Goal: Complete application form: Complete application form

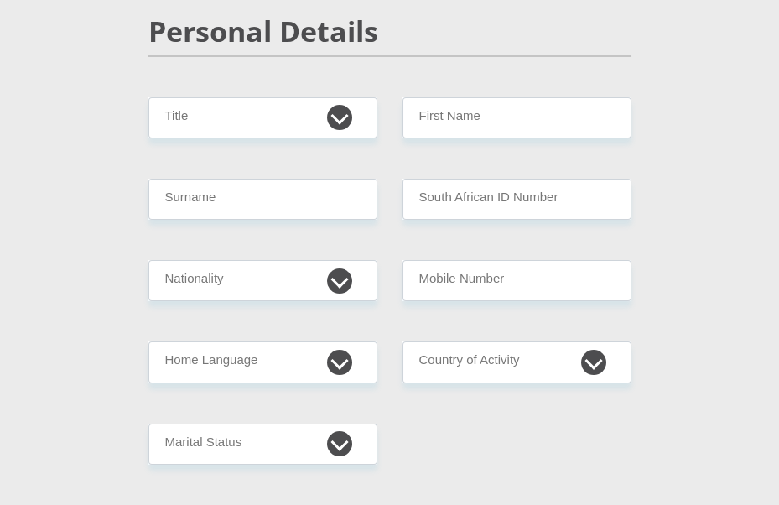
scroll to position [244, 0]
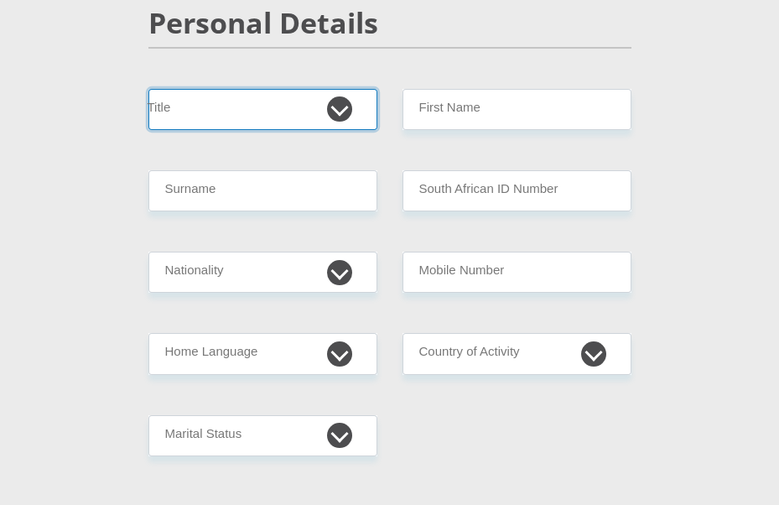
click at [338, 109] on select "Mr Ms Mrs Dr Other" at bounding box center [262, 109] width 229 height 41
select select "Mr"
click at [148, 89] on select "Mr Ms Mrs Dr Other" at bounding box center [262, 109] width 229 height 41
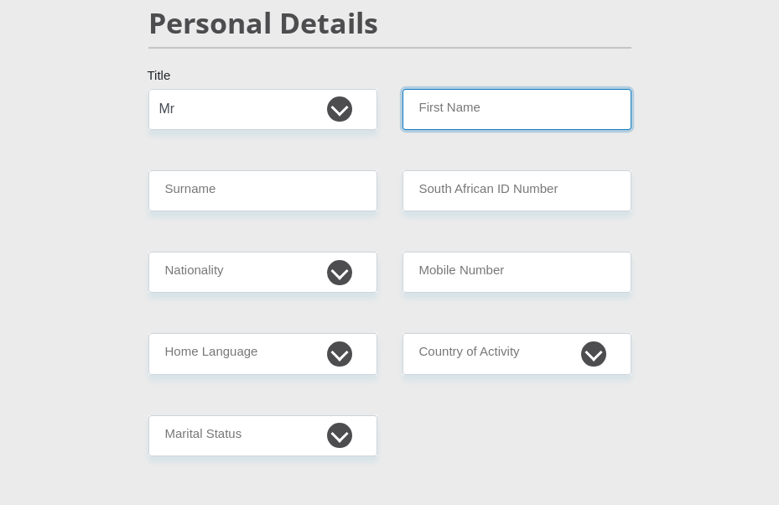
click at [498, 104] on input "First Name" at bounding box center [516, 109] width 229 height 41
type input "[PERSON_NAME]"
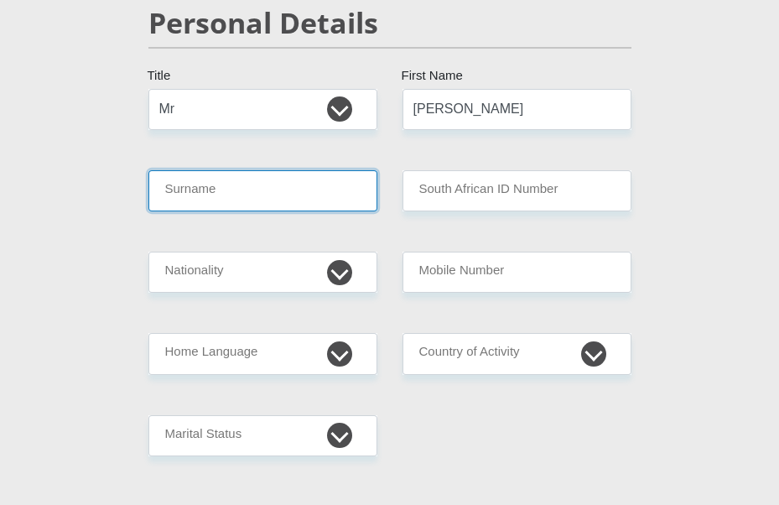
click at [226, 204] on input "Surname" at bounding box center [262, 190] width 229 height 41
type input "[PERSON_NAME]"
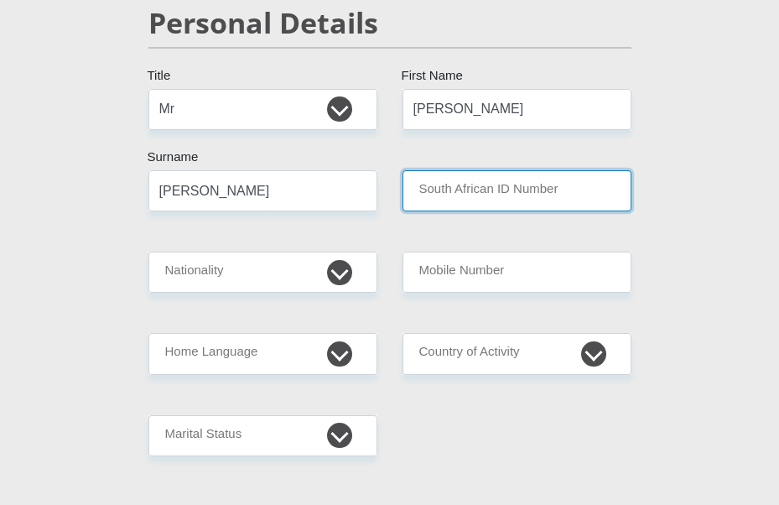
click at [440, 191] on input "South African ID Number" at bounding box center [516, 190] width 229 height 41
type input "8808015296087"
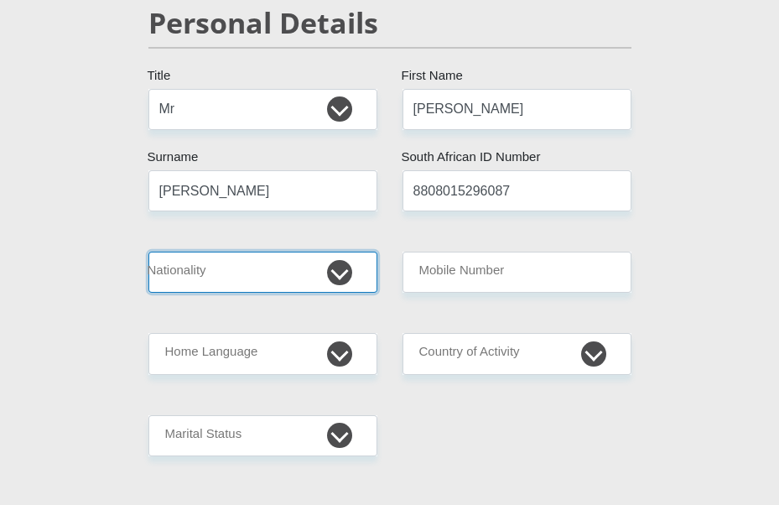
click at [261, 271] on select "South Africa Afghanistan Aland Islands Albania Algeria America Samoa American V…" at bounding box center [262, 271] width 229 height 41
select select "ZAF"
click at [148, 251] on select "South Africa Afghanistan Aland Islands Albania Algeria America Samoa American V…" at bounding box center [262, 271] width 229 height 41
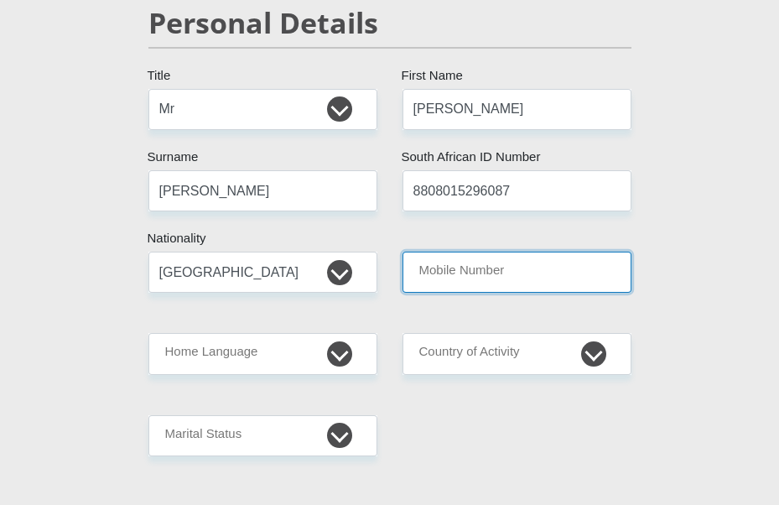
click at [515, 262] on input "Mobile Number" at bounding box center [516, 271] width 229 height 41
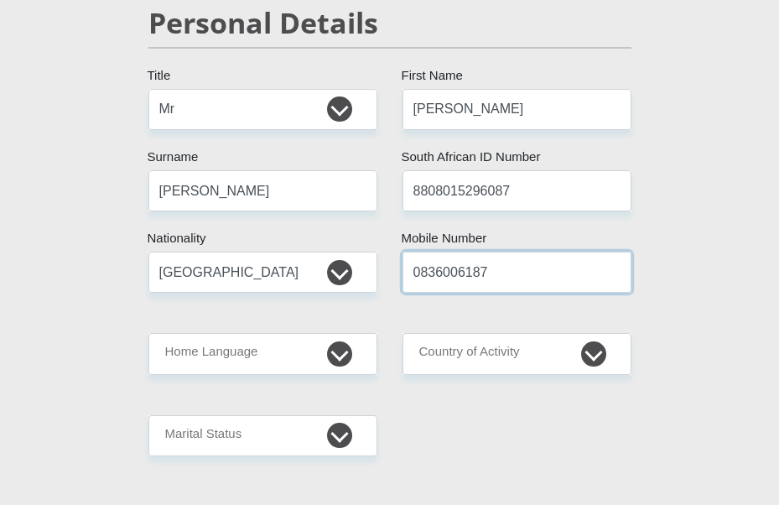
type input "0836006187"
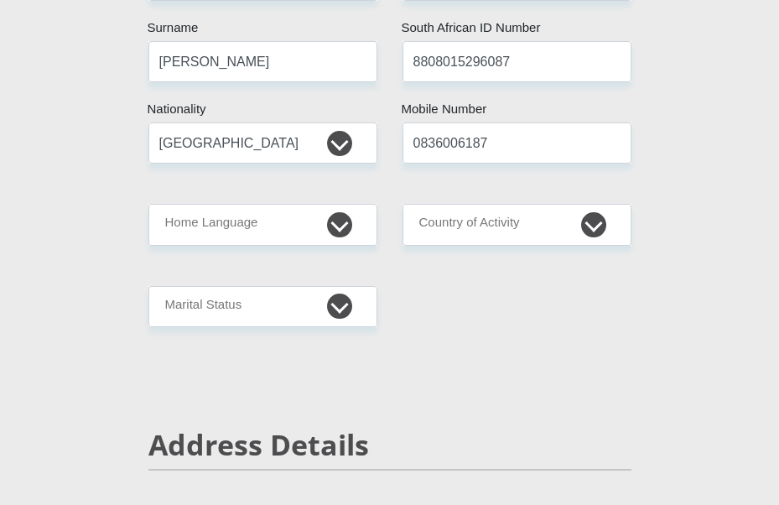
scroll to position [439, 0]
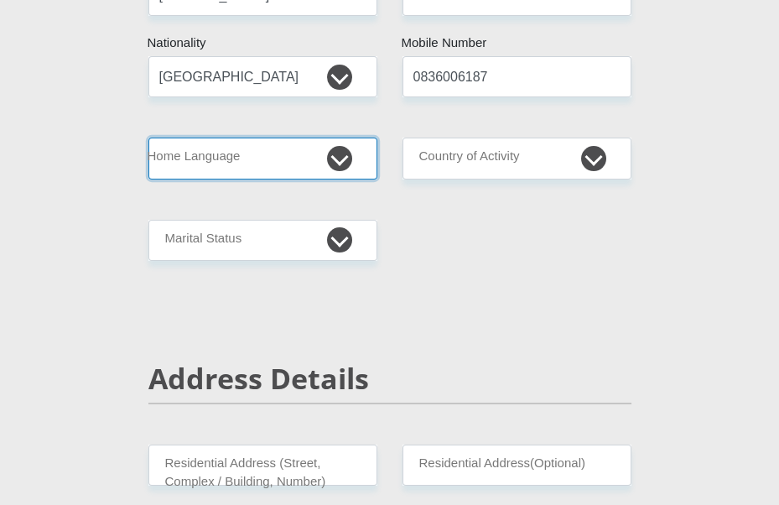
click at [329, 148] on select "Afrikaans English Sepedi South Ndebele Southern Sotho Swati Tsonga Tswana Venda…" at bounding box center [262, 157] width 229 height 41
select select "afr"
click at [148, 137] on select "Afrikaans English Sepedi South Ndebele Southern Sotho Swati Tsonga Tswana Venda…" at bounding box center [262, 157] width 229 height 41
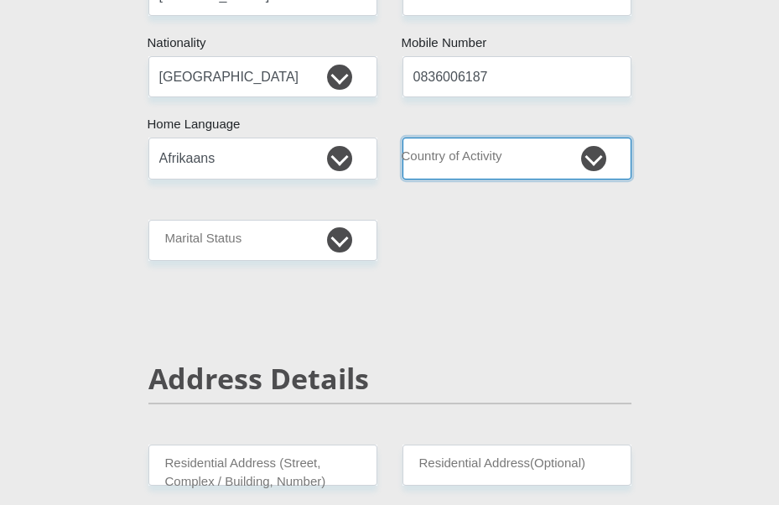
click at [547, 151] on select "South Africa Afghanistan Aland Islands Albania Algeria America Samoa American V…" at bounding box center [516, 157] width 229 height 41
select select "ZAF"
click at [402, 137] on select "South Africa Afghanistan Aland Islands Albania Algeria America Samoa American V…" at bounding box center [516, 157] width 229 height 41
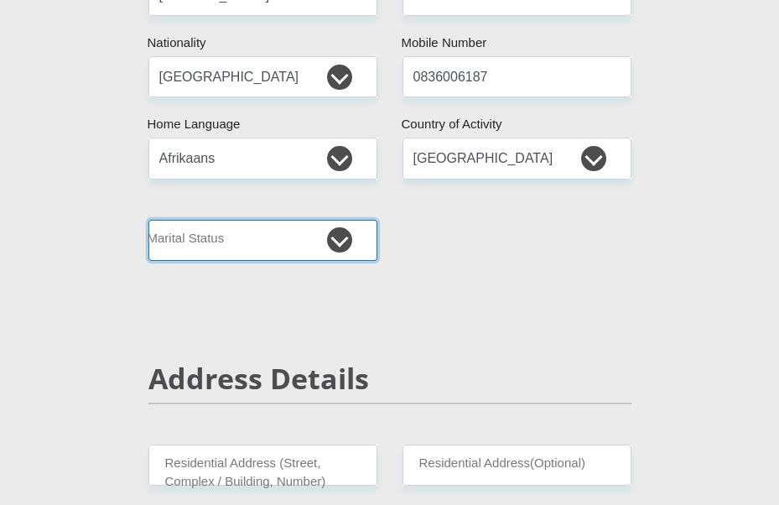
click at [334, 232] on select "Married ANC Single Divorced Widowed Married COP or Customary Law" at bounding box center [262, 240] width 229 height 41
select select "2"
click at [148, 220] on select "Married ANC Single Divorced Widowed Married COP or Customary Law" at bounding box center [262, 240] width 229 height 41
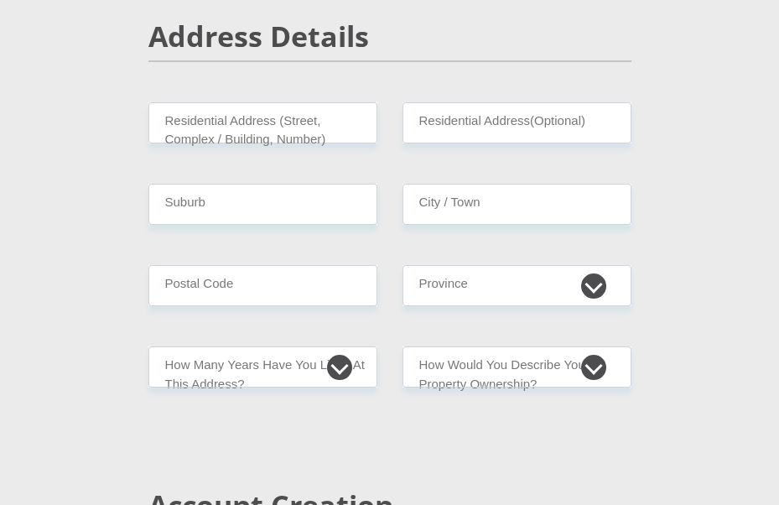
scroll to position [790, 0]
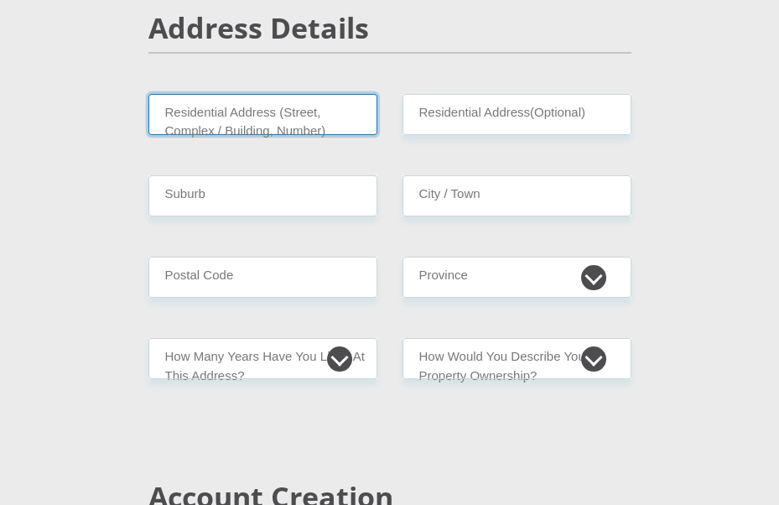
click at [308, 123] on input "Residential Address (Street, Complex / Building, Number)" at bounding box center [262, 114] width 229 height 41
type input "[PERSON_NAME][GEOGRAPHIC_DATA]"
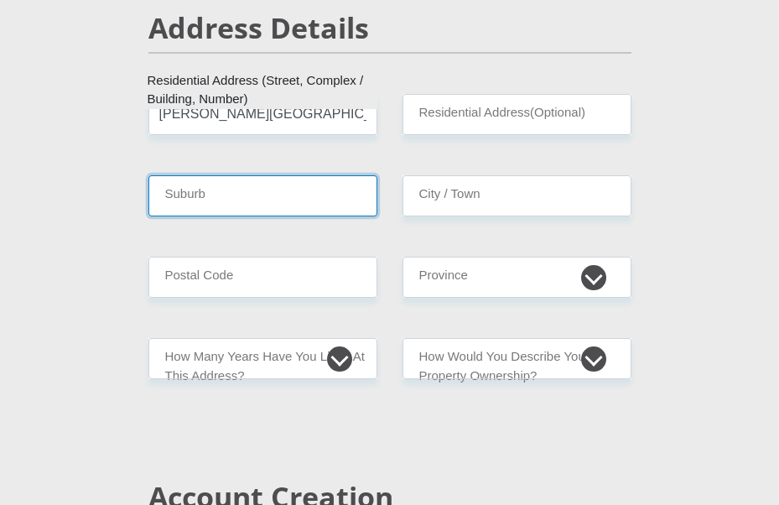
click at [265, 194] on input "Suburb" at bounding box center [262, 195] width 229 height 41
type input "saxonsea"
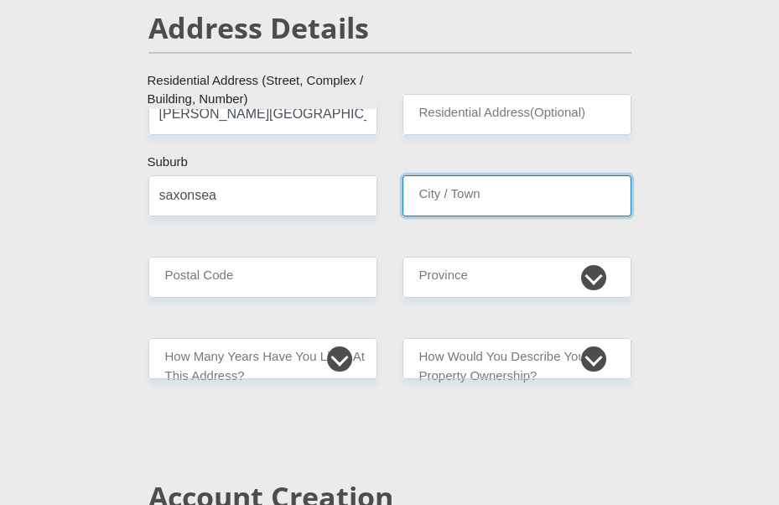
click at [469, 196] on input "City / Town" at bounding box center [516, 195] width 229 height 41
type input "atlantis"
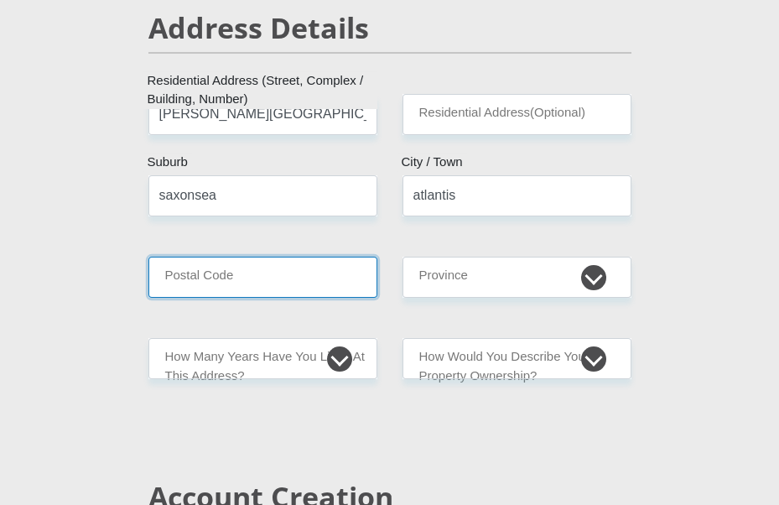
click at [210, 264] on input "Postal Code" at bounding box center [262, 276] width 229 height 41
type input "7349"
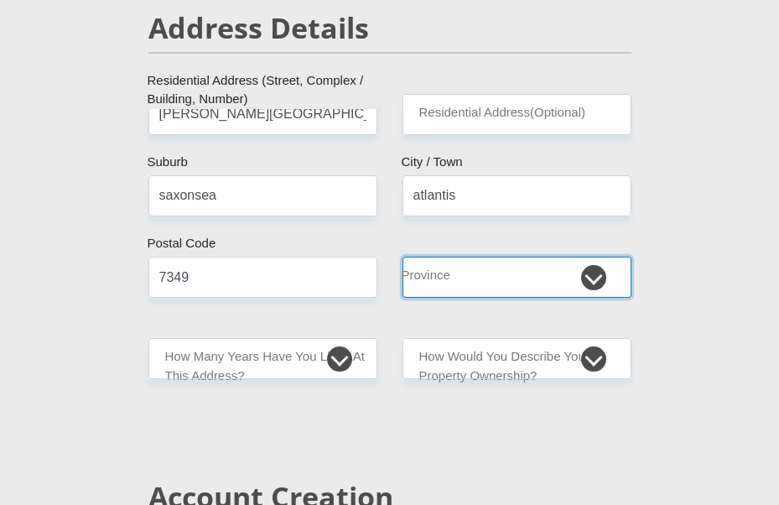
click at [495, 265] on select "Eastern Cape Free State Gauteng KwaZulu-Natal Limpopo Mpumalanga Northern Cape …" at bounding box center [516, 276] width 229 height 41
select select "Western Cape"
click at [402, 256] on select "Eastern Cape Free State Gauteng KwaZulu-Natal Limpopo Mpumalanga Northern Cape …" at bounding box center [516, 276] width 229 height 41
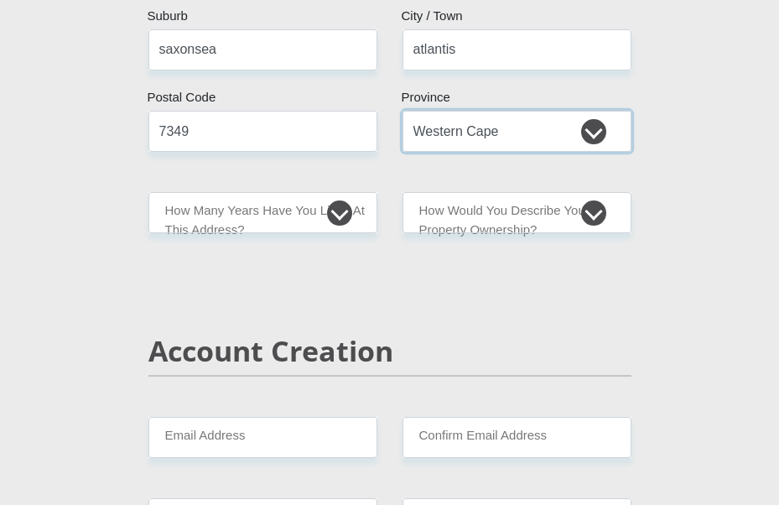
scroll to position [976, 0]
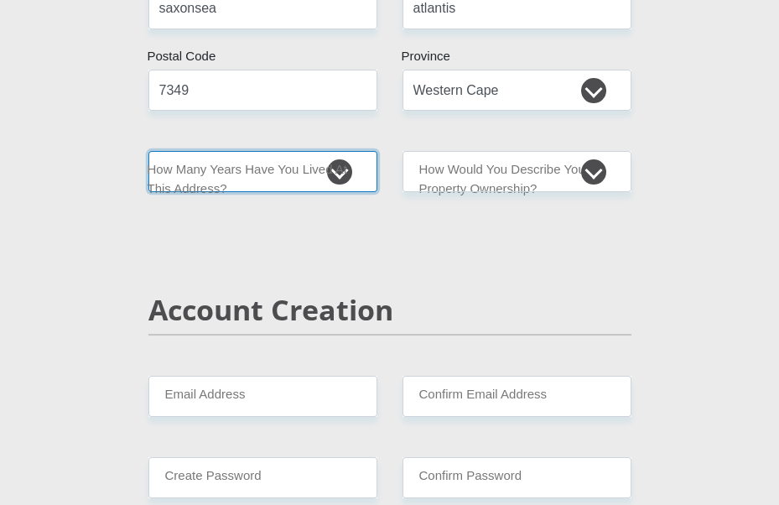
click at [317, 173] on select "less than 1 year 1-3 years 3-5 years 5+ years" at bounding box center [262, 171] width 229 height 41
select select "5"
click at [148, 151] on select "less than 1 year 1-3 years 3-5 years 5+ years" at bounding box center [262, 171] width 229 height 41
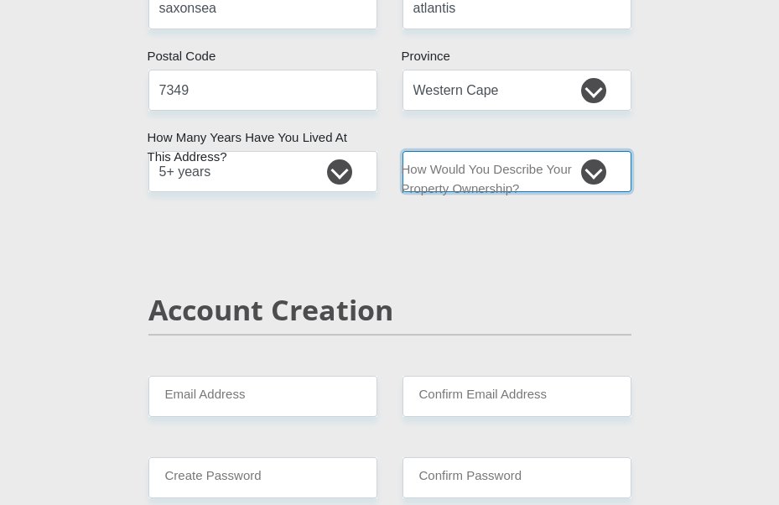
click at [591, 179] on select "Owned Rented Family Owned Company Dwelling" at bounding box center [516, 171] width 229 height 41
select select "parents"
click at [402, 151] on select "Owned Rented Family Owned Company Dwelling" at bounding box center [516, 171] width 229 height 41
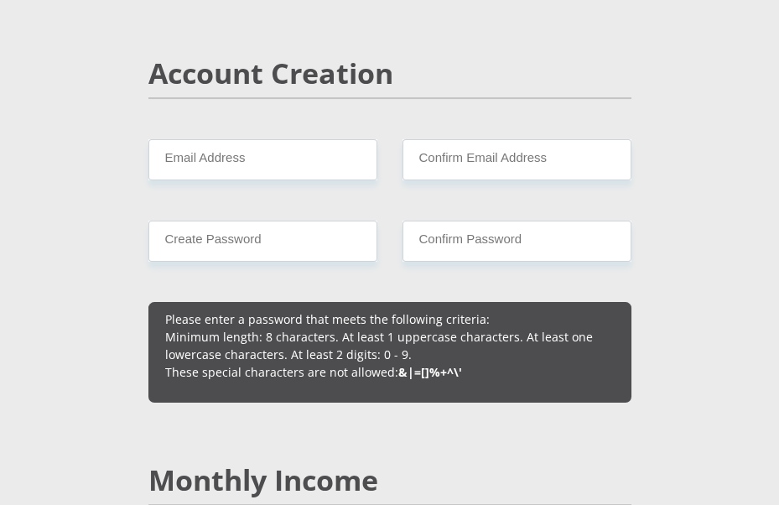
scroll to position [1220, 0]
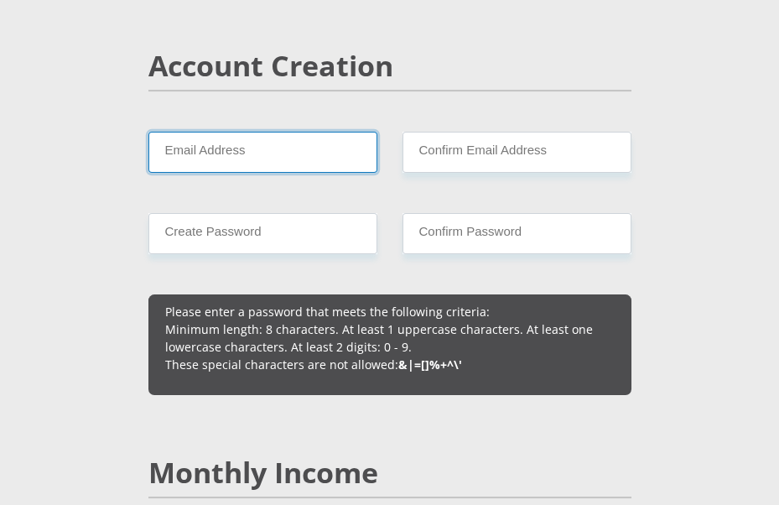
click at [289, 153] on input "Email Address" at bounding box center [262, 152] width 229 height 41
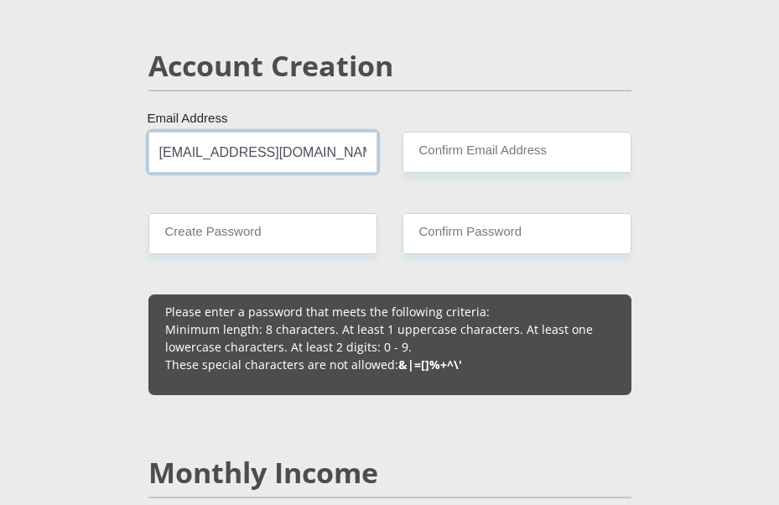
drag, startPoint x: 300, startPoint y: 152, endPoint x: 137, endPoint y: 154, distance: 163.5
click at [137, 154] on div "dietoet@gmail.com Email Address Please input valid email address" at bounding box center [263, 152] width 254 height 41
type input "[EMAIL_ADDRESS][DOMAIN_NAME]"
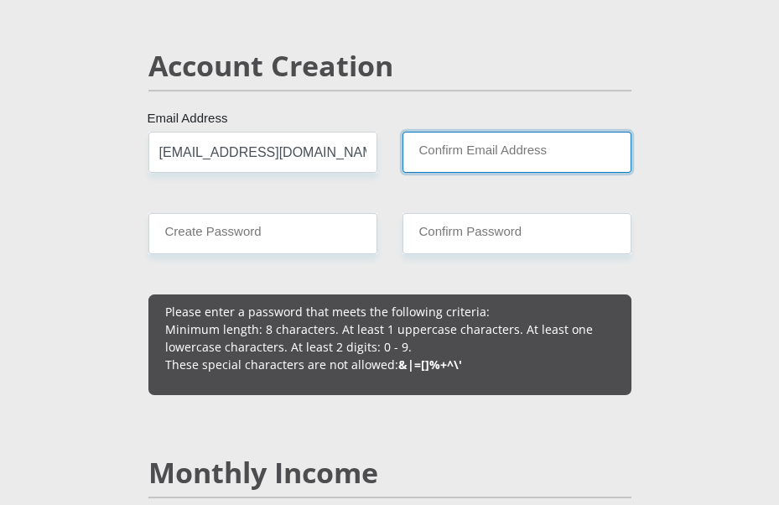
click at [435, 136] on input "Confirm Email Address" at bounding box center [516, 152] width 229 height 41
paste input "[EMAIL_ADDRESS][DOMAIN_NAME]"
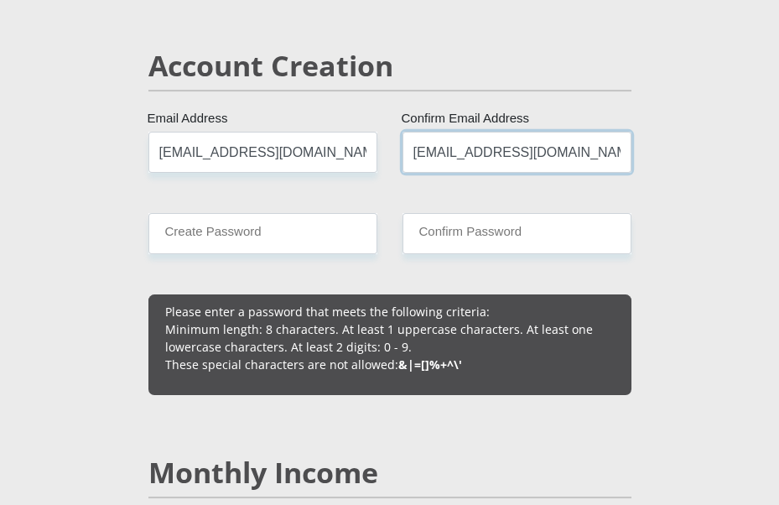
type input "[EMAIL_ADDRESS][DOMAIN_NAME]"
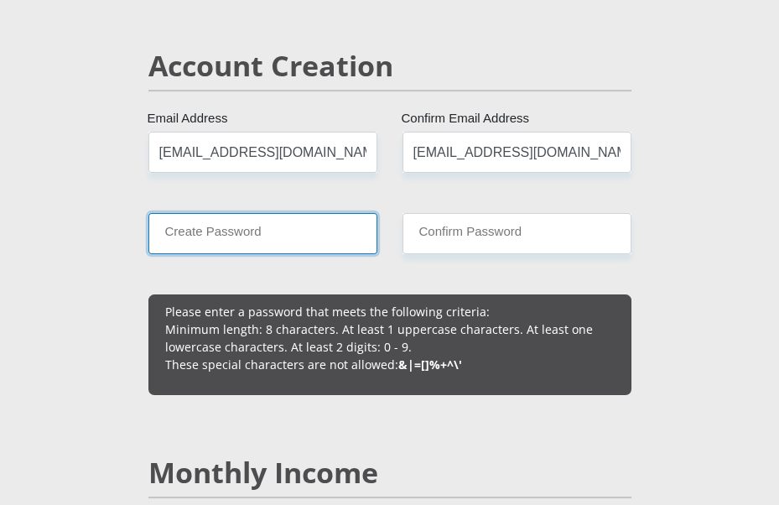
click at [234, 220] on input "Create Password" at bounding box center [262, 233] width 229 height 41
type input "23Pies@ngs"
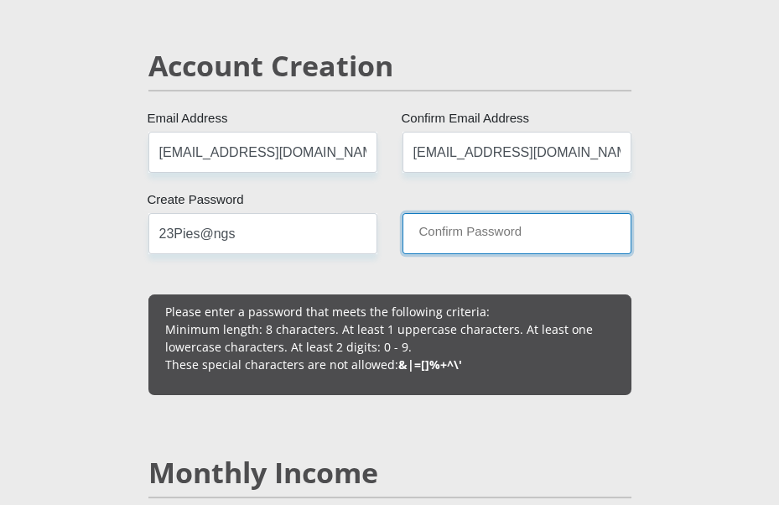
click at [493, 224] on input "Confirm Password" at bounding box center [516, 233] width 229 height 41
type input "23Pies@ngs"
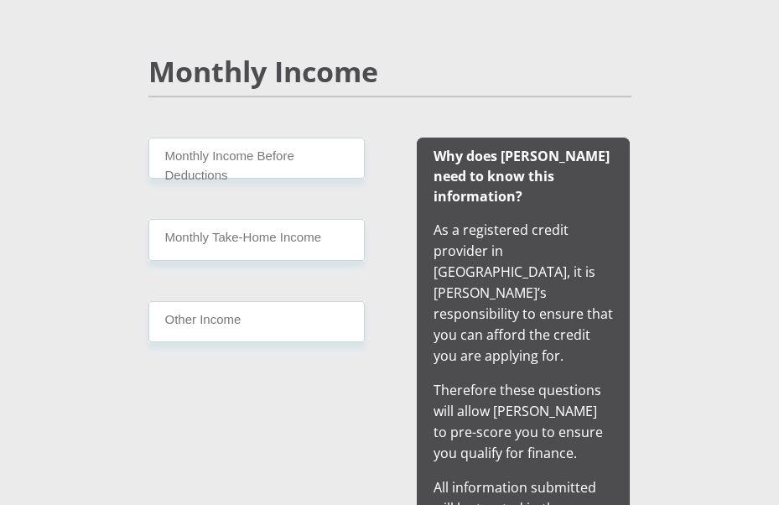
scroll to position [1629, 0]
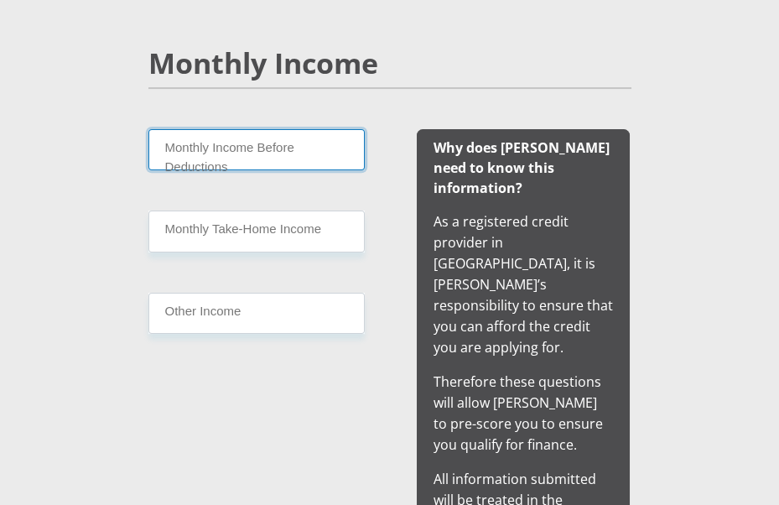
click at [196, 148] on input "Monthly Income Before Deductions" at bounding box center [256, 149] width 216 height 41
type input "16000"
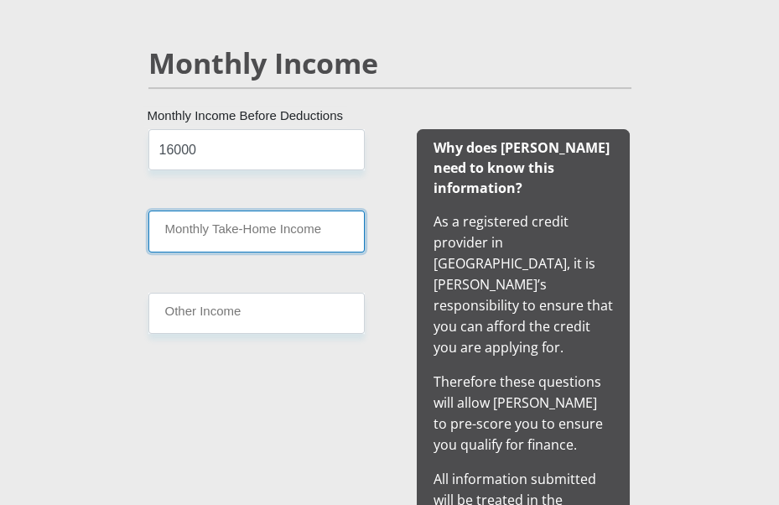
click at [210, 222] on input "Monthly Take-Home Income" at bounding box center [256, 230] width 216 height 41
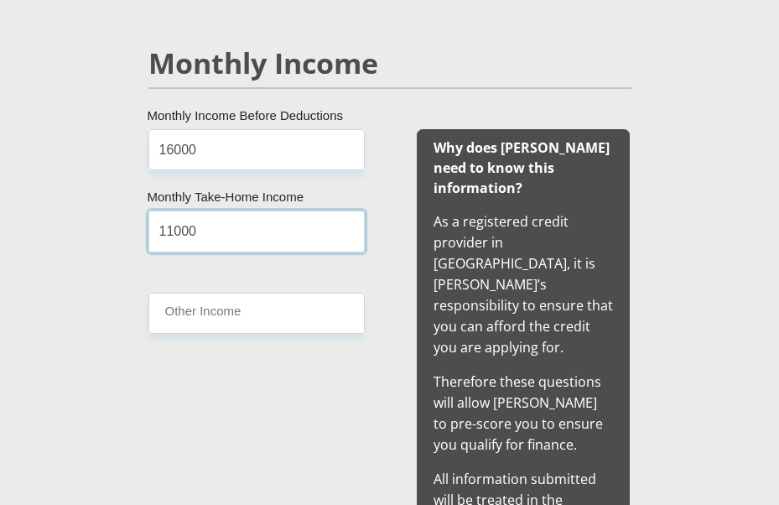
type input "11000"
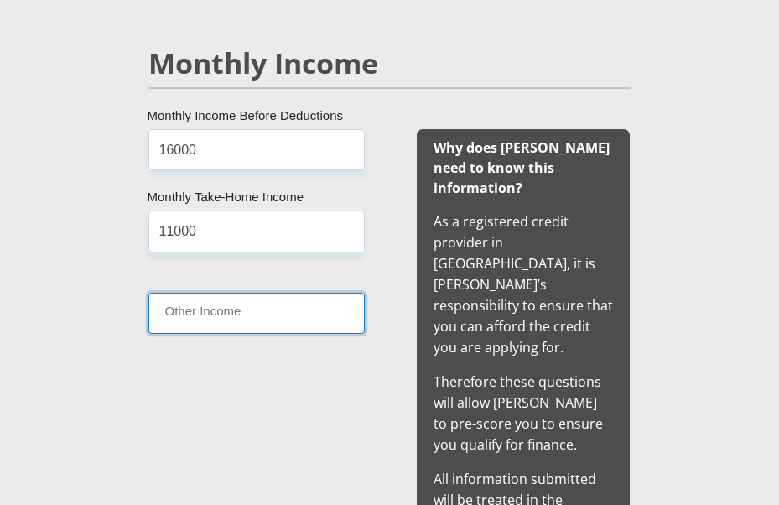
click at [321, 308] on input "Other Income" at bounding box center [256, 313] width 216 height 41
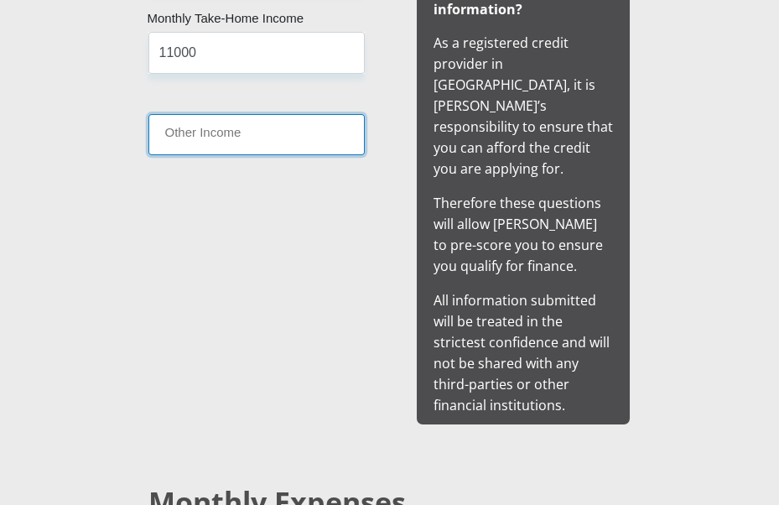
scroll to position [1873, 0]
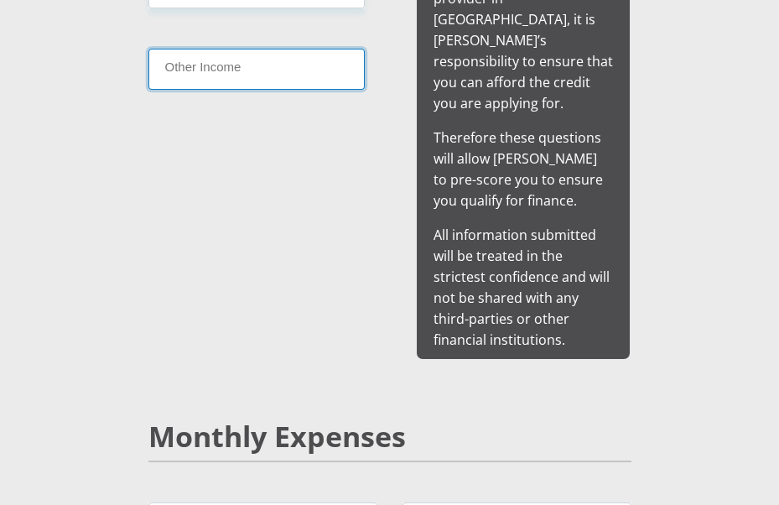
click at [277, 69] on input "Other Income" at bounding box center [256, 69] width 216 height 41
type input "0"
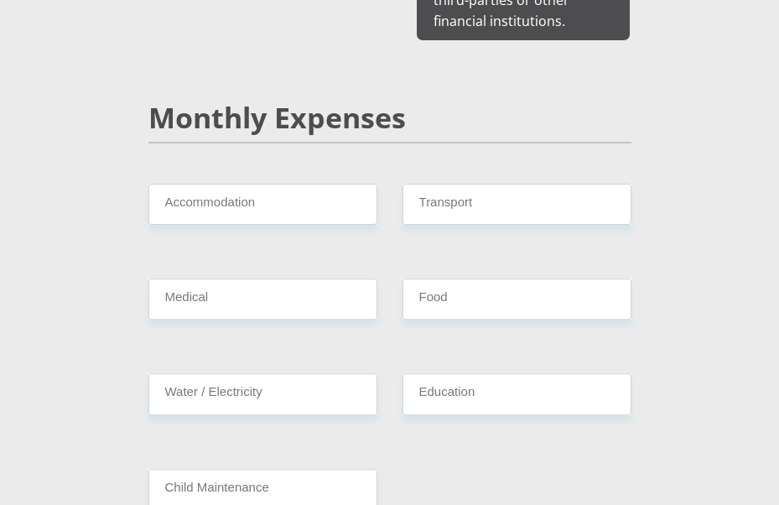
scroll to position [2249, 0]
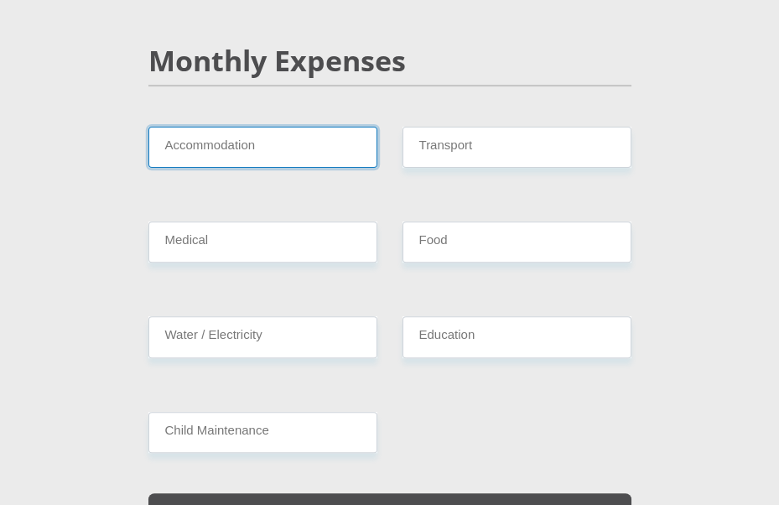
click at [210, 127] on input "Accommodation" at bounding box center [262, 147] width 229 height 41
type input "1000"
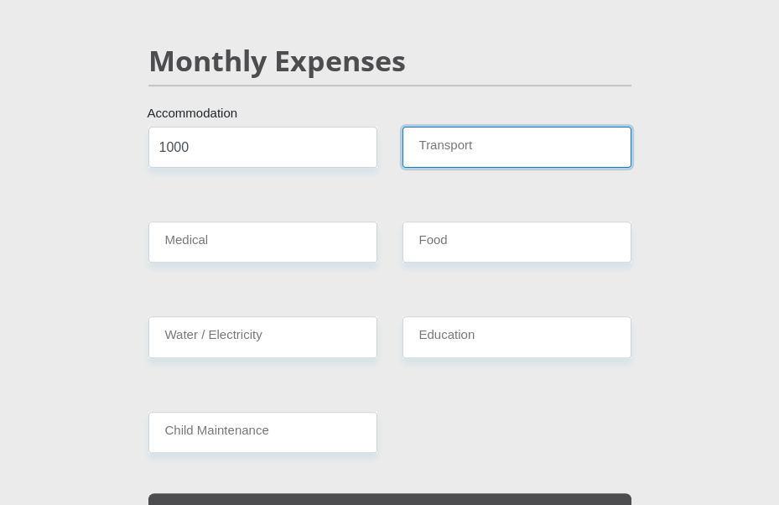
click at [505, 127] on input "Transport" at bounding box center [516, 147] width 229 height 41
type input "500"
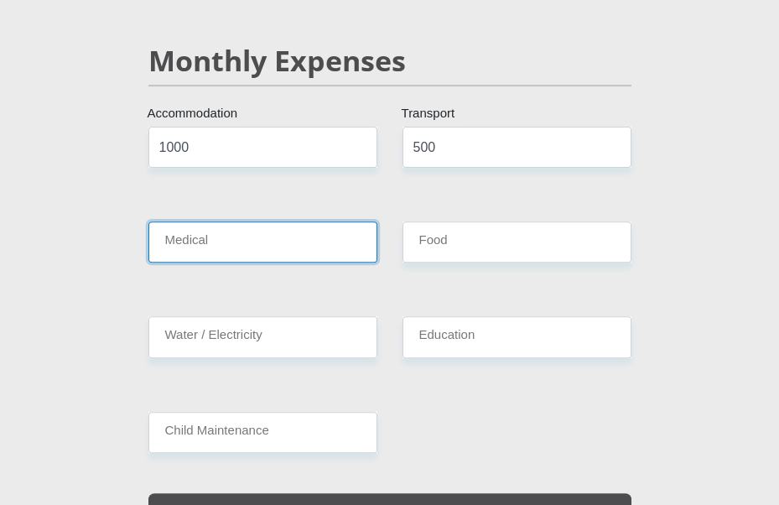
click at [216, 221] on input "Medical" at bounding box center [262, 241] width 229 height 41
type input "500"
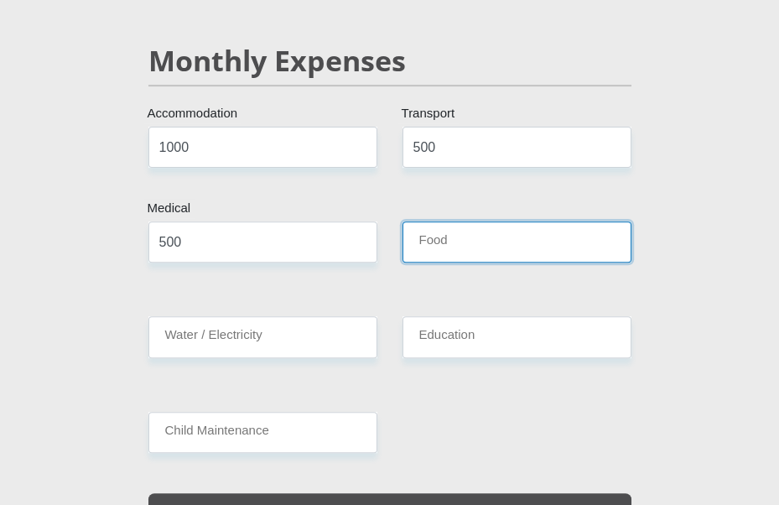
click at [458, 221] on input "Food" at bounding box center [516, 241] width 229 height 41
type input "1000"
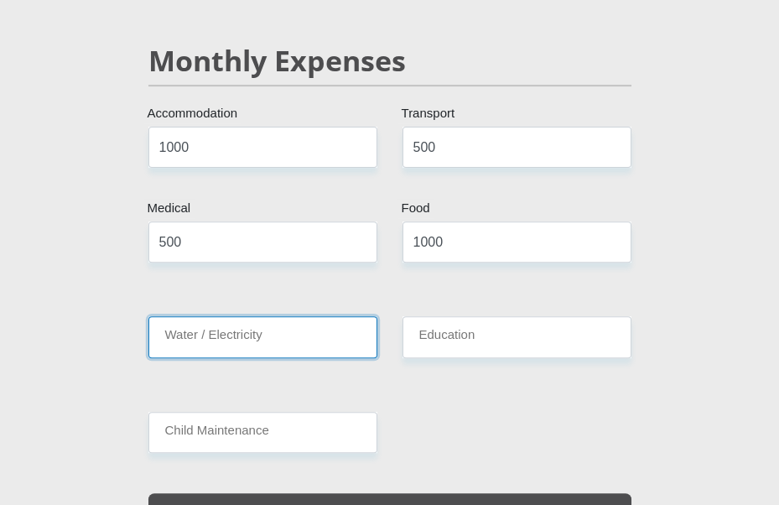
click at [253, 316] on input "Water / Electricity" at bounding box center [262, 336] width 229 height 41
type input "500"
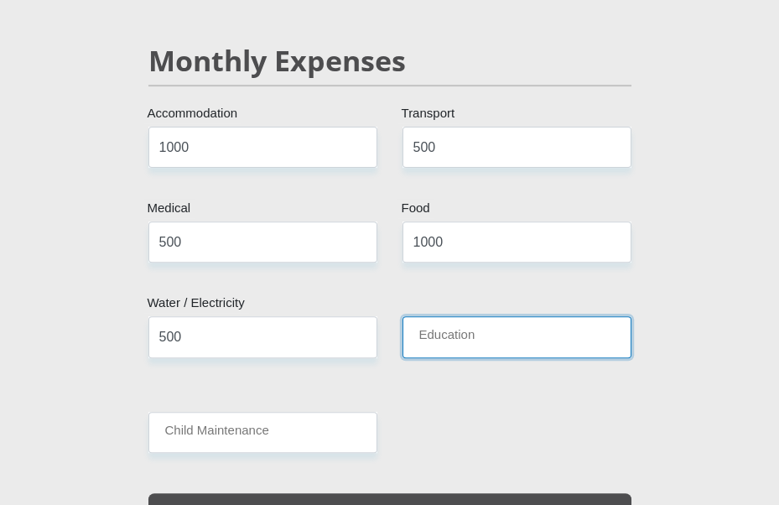
click at [519, 316] on input "Education" at bounding box center [516, 336] width 229 height 41
type input "0"
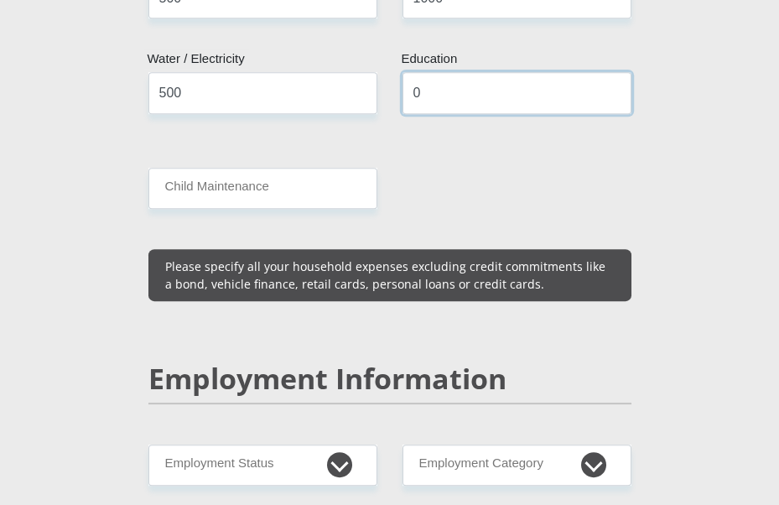
scroll to position [2509, 0]
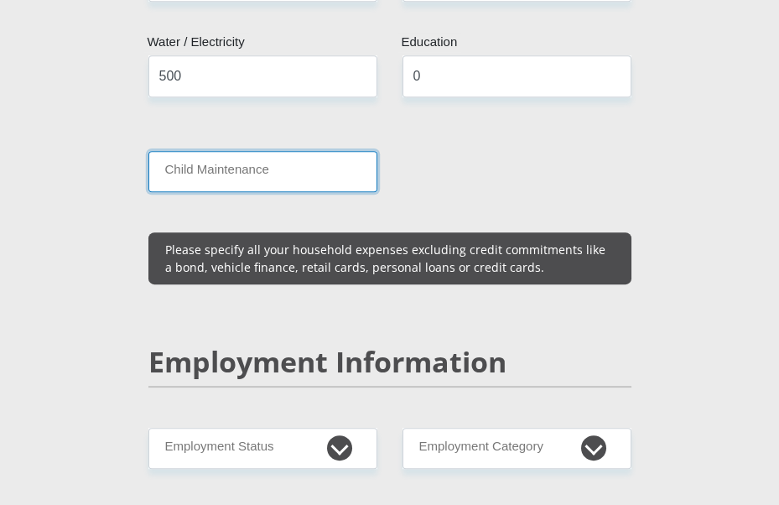
click at [241, 151] on input "Child Maintenance" at bounding box center [262, 171] width 229 height 41
type input "0"
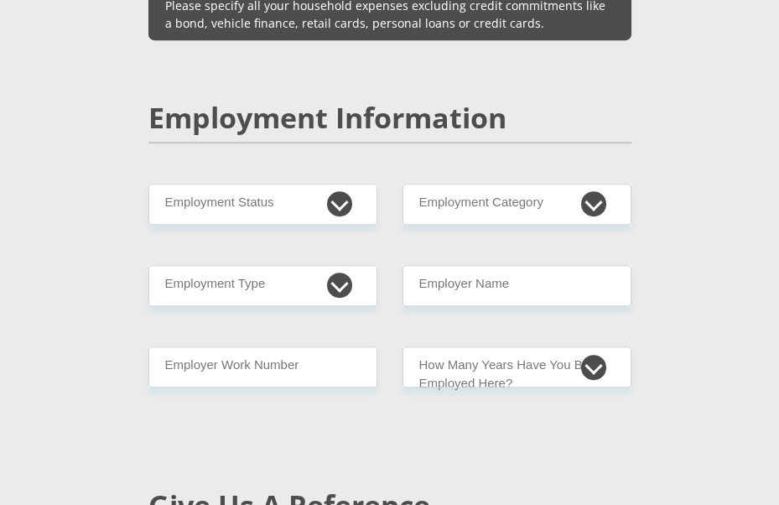
scroll to position [2794, 0]
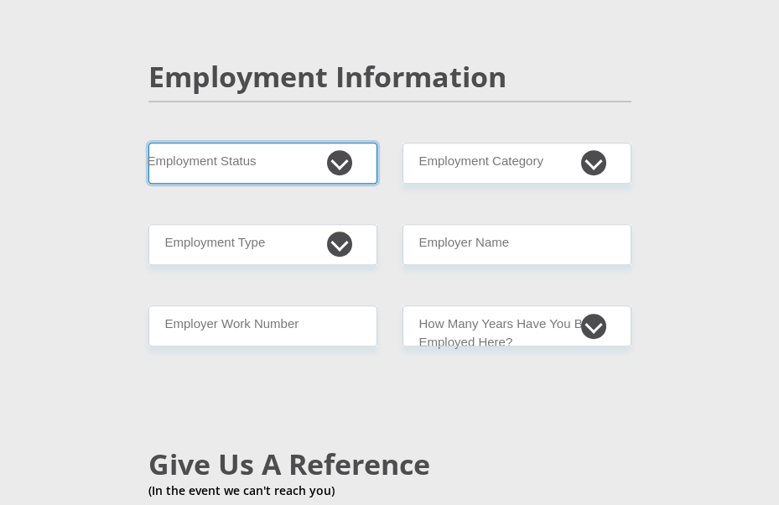
click at [295, 142] on select "Permanent/Full-time Part-time/Casual Contract Worker Self-Employed Housewife Re…" at bounding box center [262, 162] width 229 height 41
select select "1"
click at [148, 142] on select "Permanent/Full-time Part-time/Casual Contract Worker Self-Employed Housewife Re…" at bounding box center [262, 162] width 229 height 41
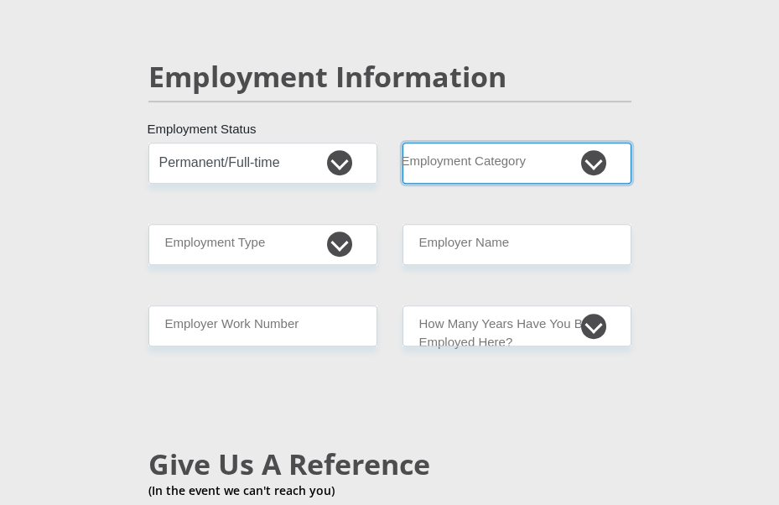
click at [508, 142] on select "AGRICULTURE ALCOHOL & TOBACCO CONSTRUCTION MATERIALS METALLURGY EQUIPMENT FOR R…" at bounding box center [516, 162] width 229 height 41
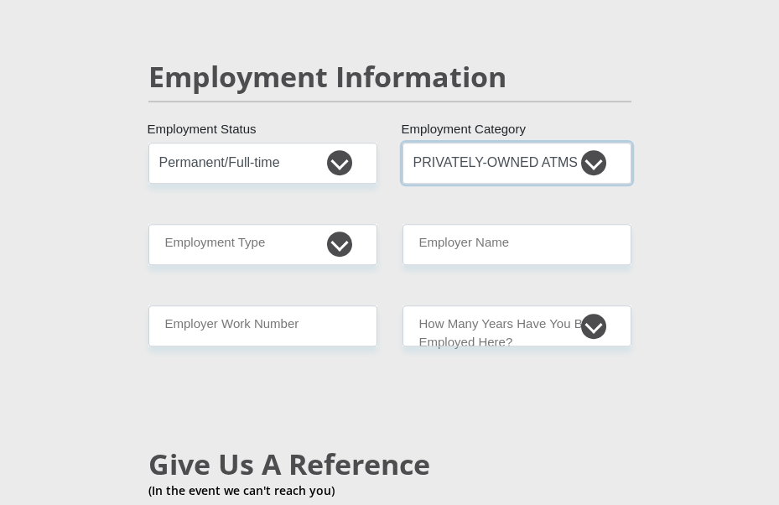
click at [593, 142] on select "AGRICULTURE ALCOHOL & TOBACCO CONSTRUCTION MATERIALS METALLURGY EQUIPMENT FOR R…" at bounding box center [516, 162] width 229 height 41
select select "62"
click at [402, 142] on select "AGRICULTURE ALCOHOL & TOBACCO CONSTRUCTION MATERIALS METALLURGY EQUIPMENT FOR R…" at bounding box center [516, 162] width 229 height 41
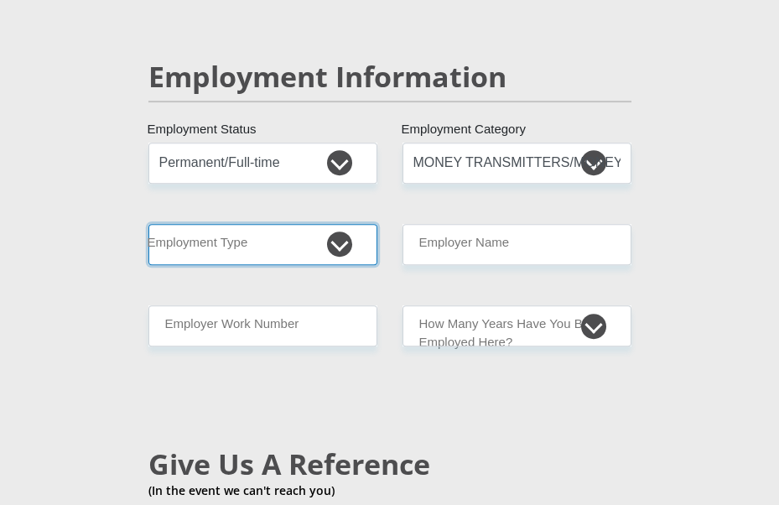
click at [332, 224] on select "College/Lecturer Craft Seller Creative Driver Executive Farmer Forces - Non Com…" at bounding box center [262, 244] width 229 height 41
click at [353, 224] on select "College/Lecturer Craft Seller Creative Driver Executive Farmer Forces - Non Com…" at bounding box center [262, 244] width 229 height 41
select select "Service Industry"
click at [148, 224] on select "College/Lecturer Craft Seller Creative Driver Executive Farmer Forces - Non Com…" at bounding box center [262, 244] width 229 height 41
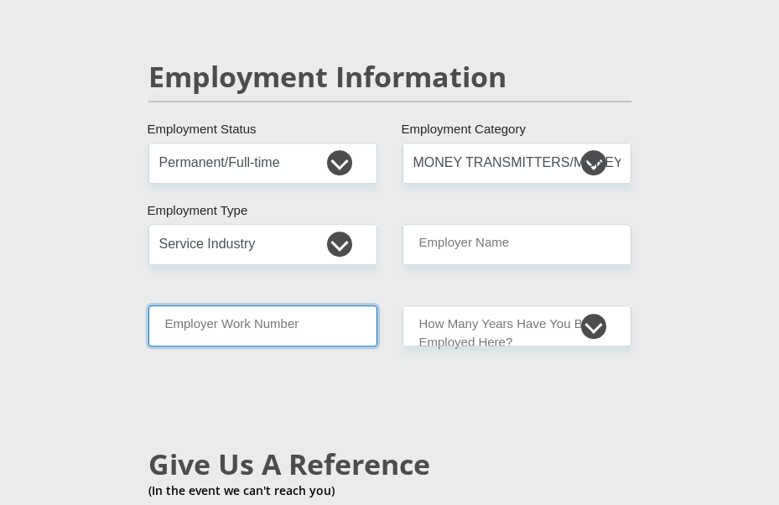
click at [301, 305] on input "Employer Work Number" at bounding box center [262, 325] width 229 height 41
type input "0115315300"
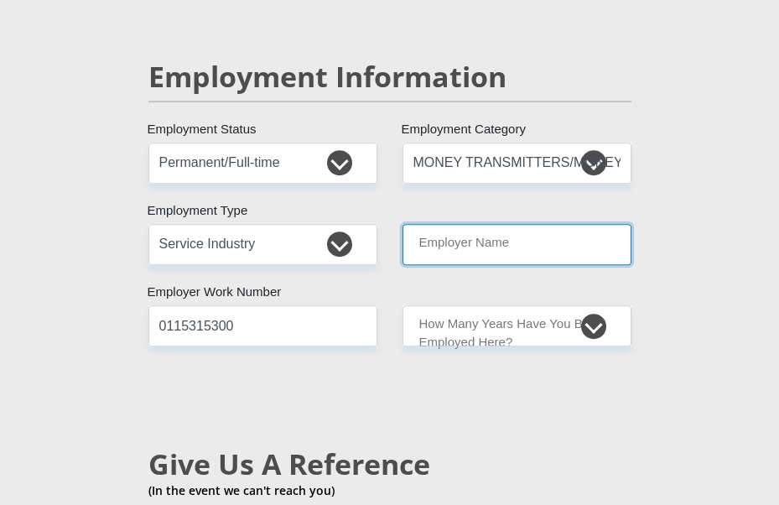
click at [484, 224] on input "Employer Name" at bounding box center [516, 244] width 229 height 41
click at [469, 224] on input "Employer Name" at bounding box center [516, 244] width 229 height 41
type input "Atmsolutions"
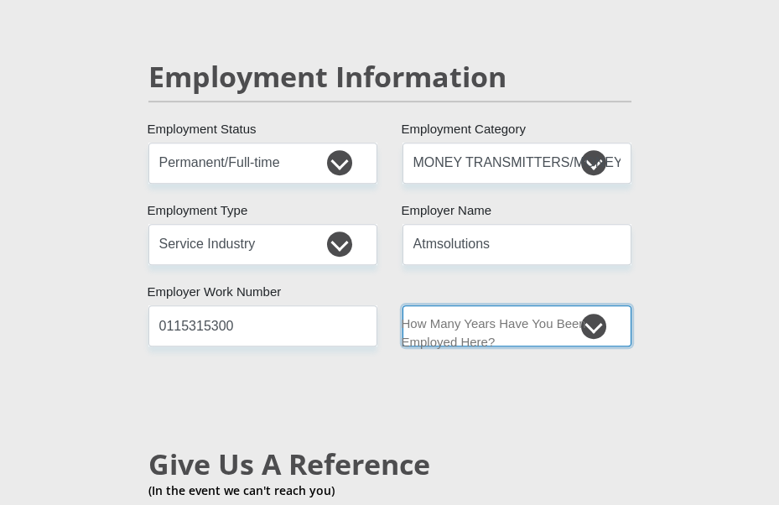
click at [588, 305] on select "less than 1 year 1-3 years 3-5 years 5+ years" at bounding box center [516, 325] width 229 height 41
select select "24"
click at [402, 305] on select "less than 1 year 1-3 years 3-5 years 5+ years" at bounding box center [516, 325] width 229 height 41
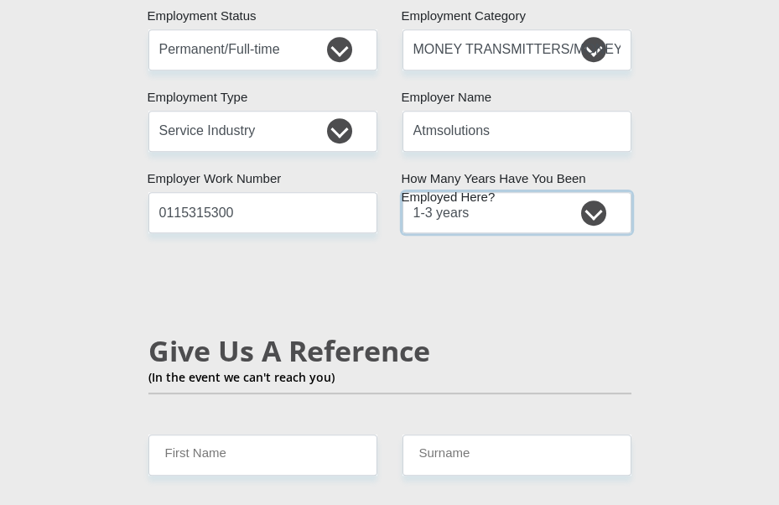
scroll to position [2858, 0]
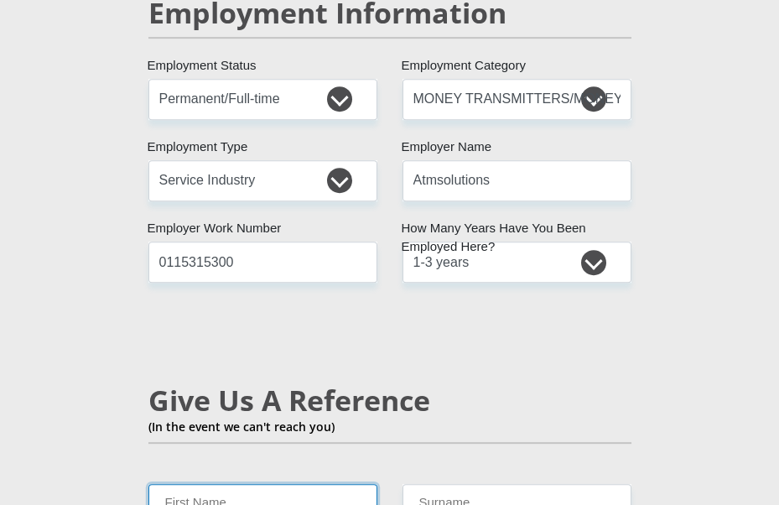
click at [243, 484] on input "First Name" at bounding box center [262, 504] width 229 height 41
type input "Chantelle"
click at [479, 484] on input "Surname" at bounding box center [516, 504] width 229 height 41
type input "[PERSON_NAME]"
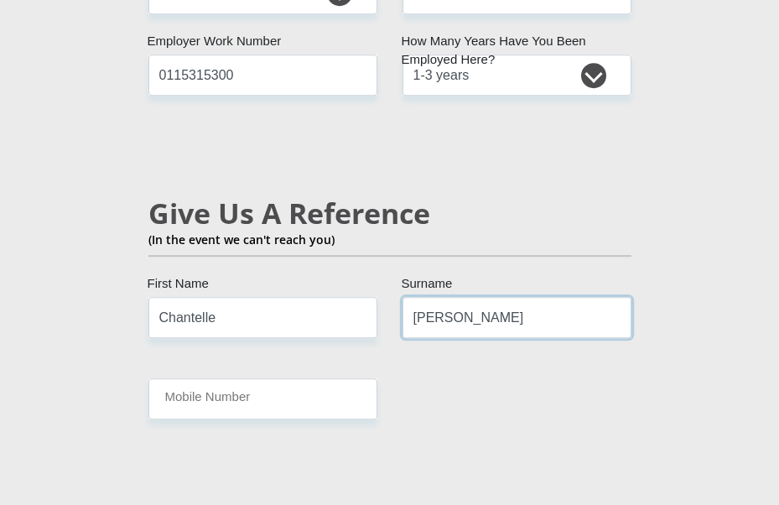
scroll to position [3053, 0]
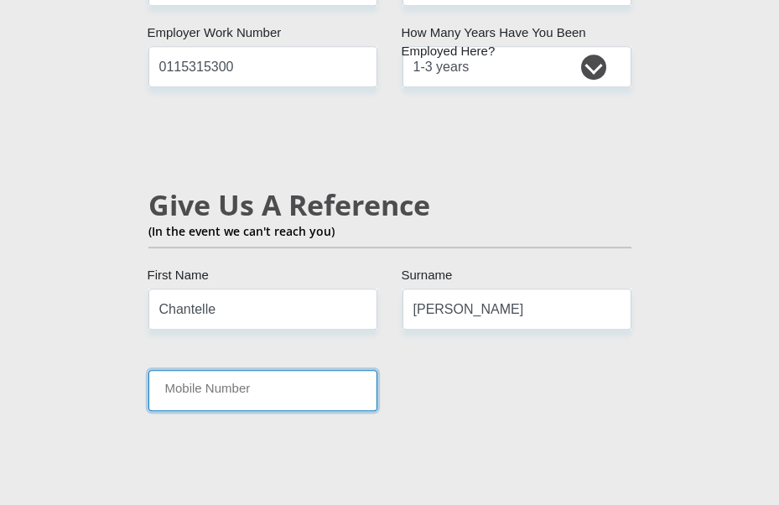
click at [272, 370] on input "Mobile Number" at bounding box center [262, 390] width 229 height 41
type input "[PHONE_NUMBER]"
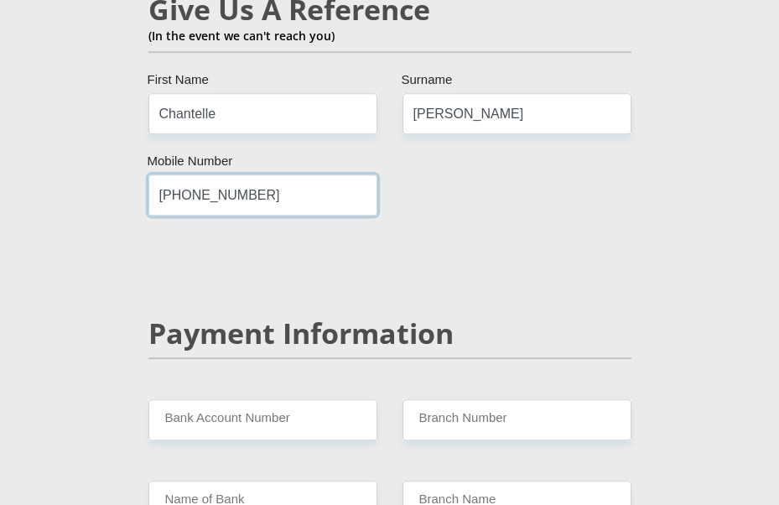
scroll to position [3232, 0]
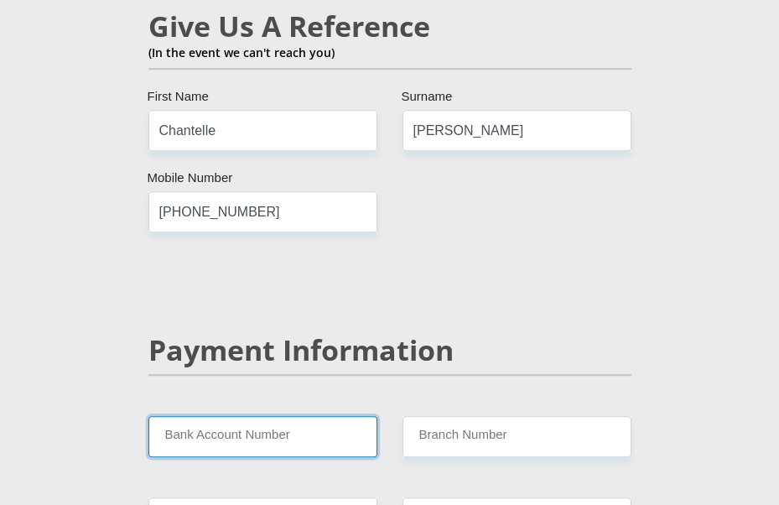
click at [265, 416] on input "Bank Account Number" at bounding box center [262, 436] width 229 height 41
type input "1399475760"
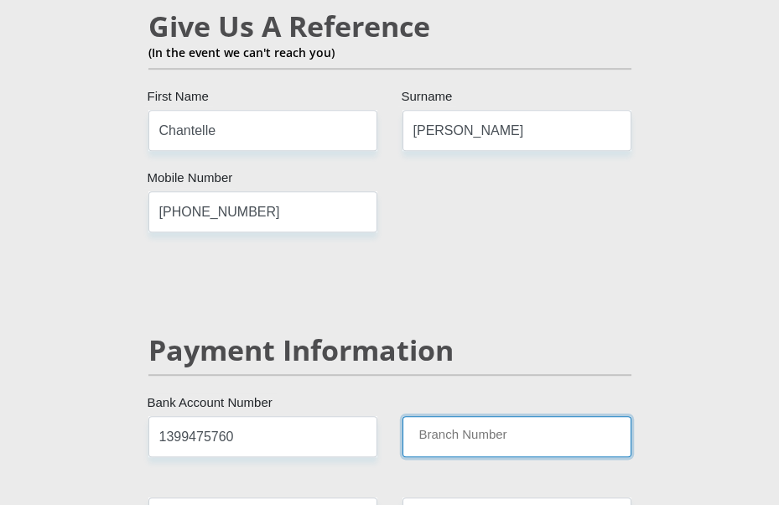
click at [500, 416] on input "Branch Number" at bounding box center [516, 436] width 229 height 41
type input "470010"
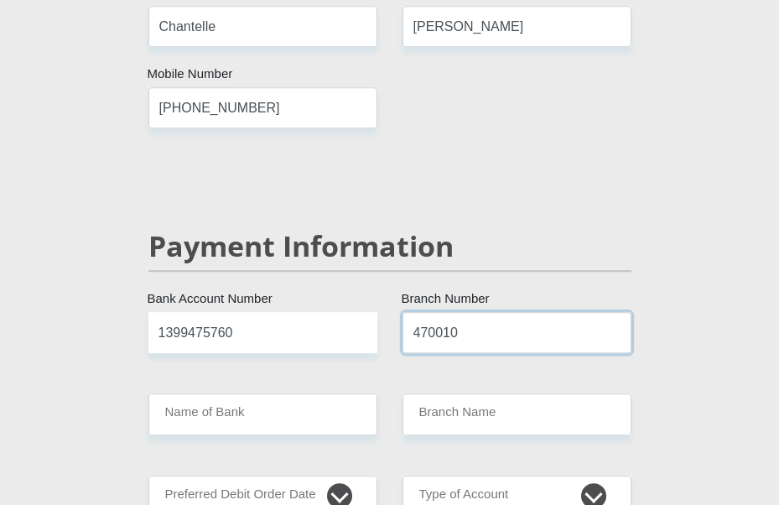
scroll to position [3353, 0]
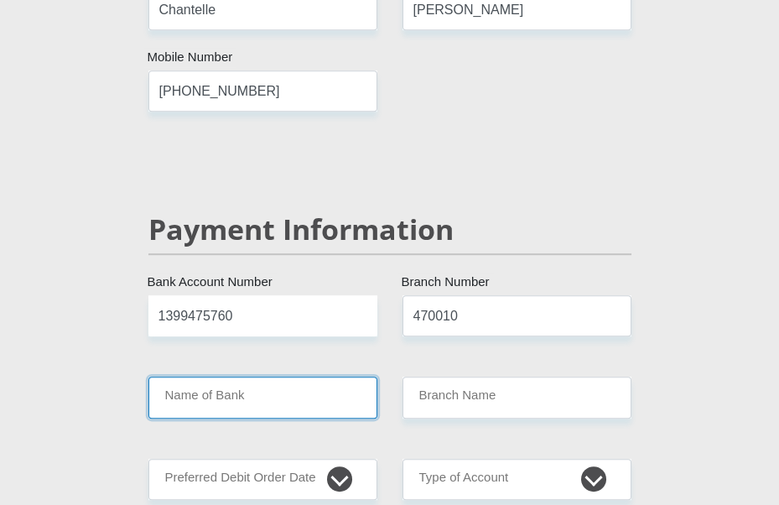
click at [240, 376] on input "Name of Bank" at bounding box center [262, 396] width 229 height 41
type input "CAPITEC BANK LIMITED"
type input "CAPITEC BANK CPC"
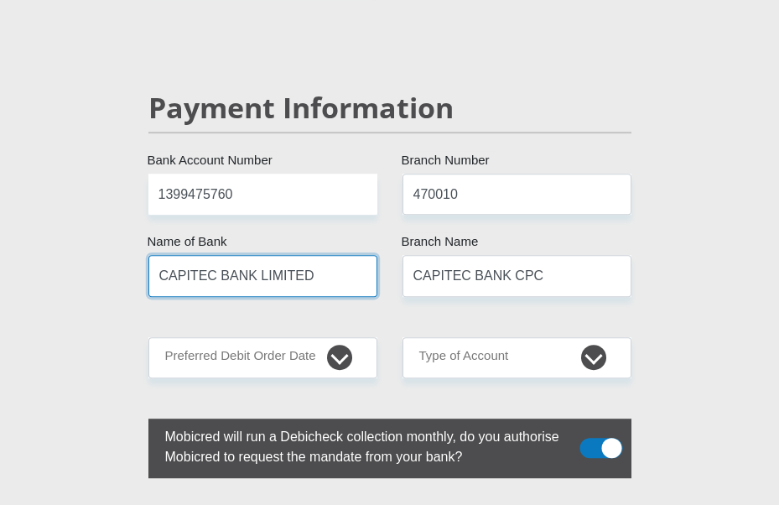
scroll to position [3441, 0]
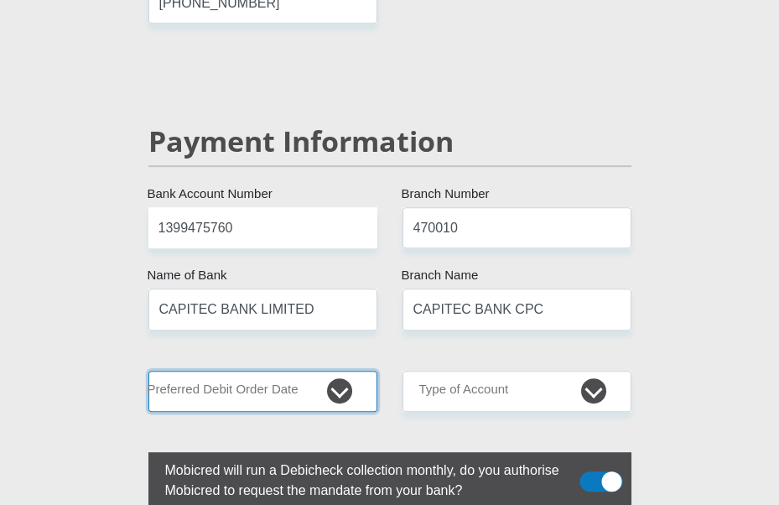
click at [324, 370] on select "1st 2nd 3rd 4th 5th 7th 18th 19th 20th 21st 22nd 23rd 24th 25th 26th 27th 28th …" at bounding box center [262, 390] width 229 height 41
select select "25"
click at [148, 370] on select "1st 2nd 3rd 4th 5th 7th 18th 19th 20th 21st 22nd 23rd 24th 25th 26th 27th 28th …" at bounding box center [262, 390] width 229 height 41
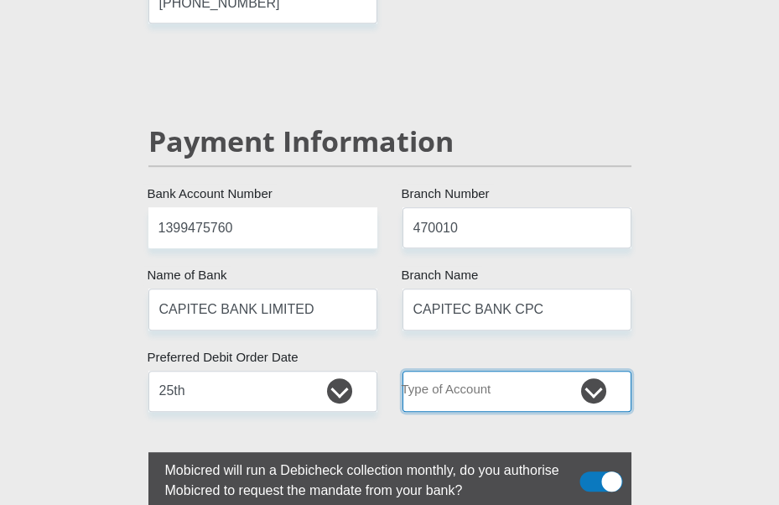
click at [583, 370] on select "Cheque Savings" at bounding box center [516, 390] width 229 height 41
select select "SAV"
click at [402, 370] on select "Cheque Savings" at bounding box center [516, 390] width 229 height 41
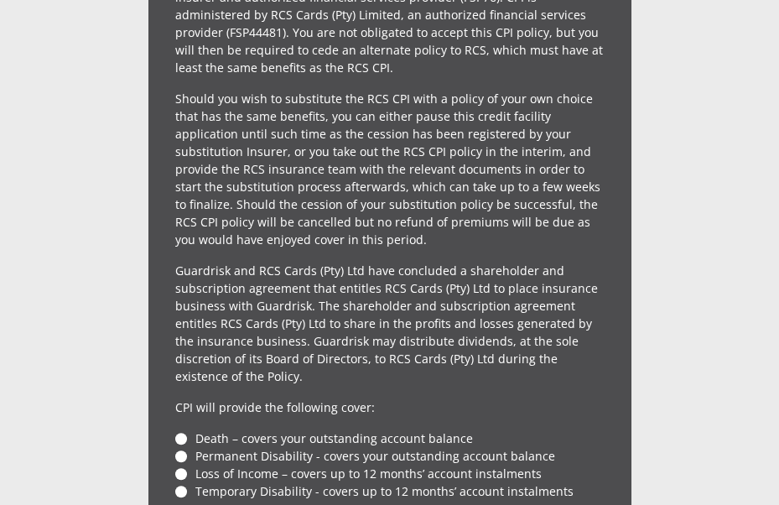
scroll to position [4186, 0]
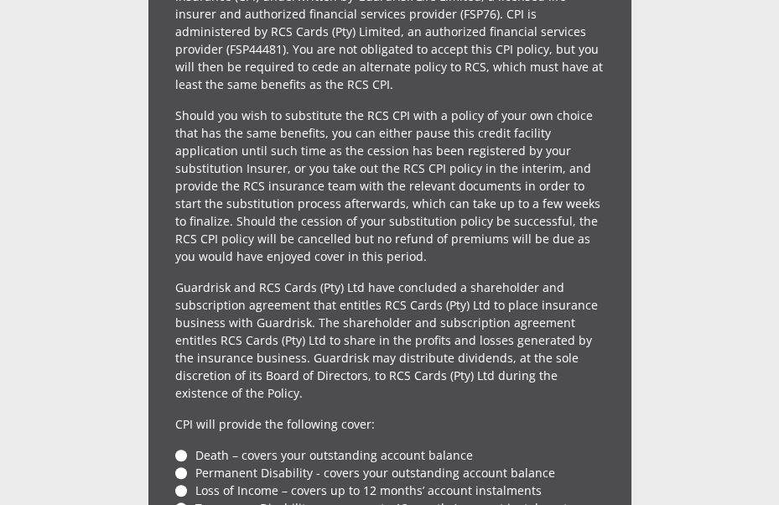
click at [181, 446] on li "Death – covers your outstanding account balance" at bounding box center [389, 455] width 429 height 18
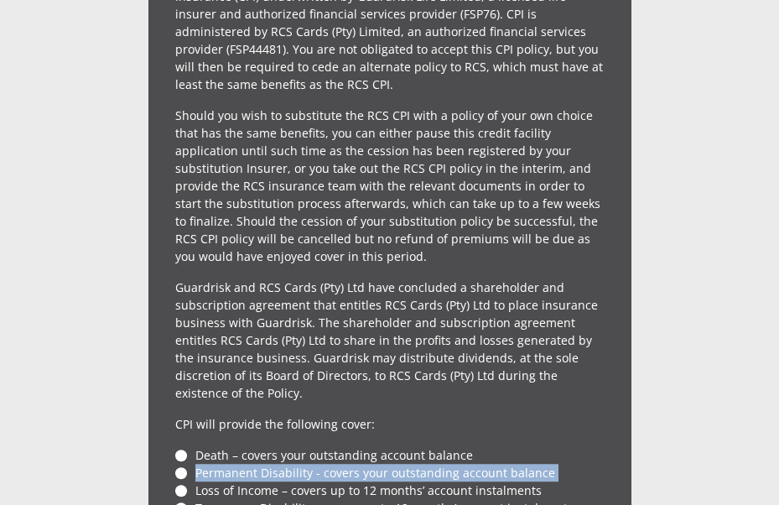
click at [181, 446] on ul "Death – covers your outstanding account balance Permanent Disability - covers y…" at bounding box center [389, 481] width 429 height 70
click at [249, 463] on li "Permanent Disability - covers your outstanding account balance" at bounding box center [389, 472] width 429 height 18
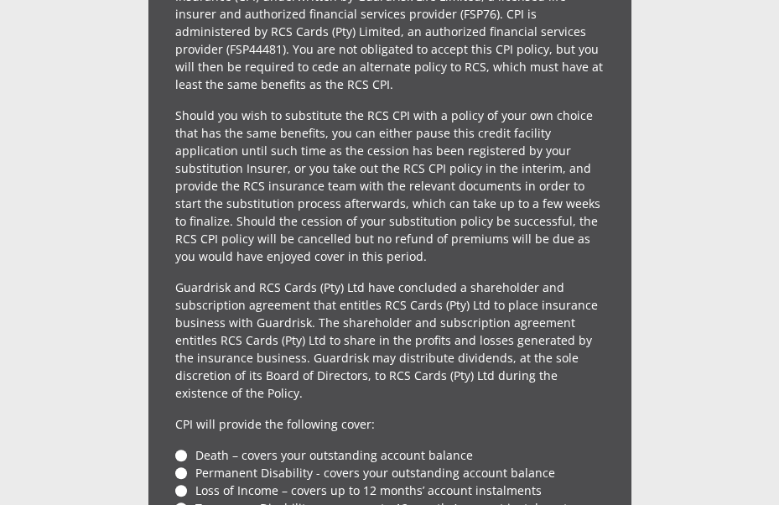
click at [181, 446] on li "Death – covers your outstanding account balance" at bounding box center [389, 455] width 429 height 18
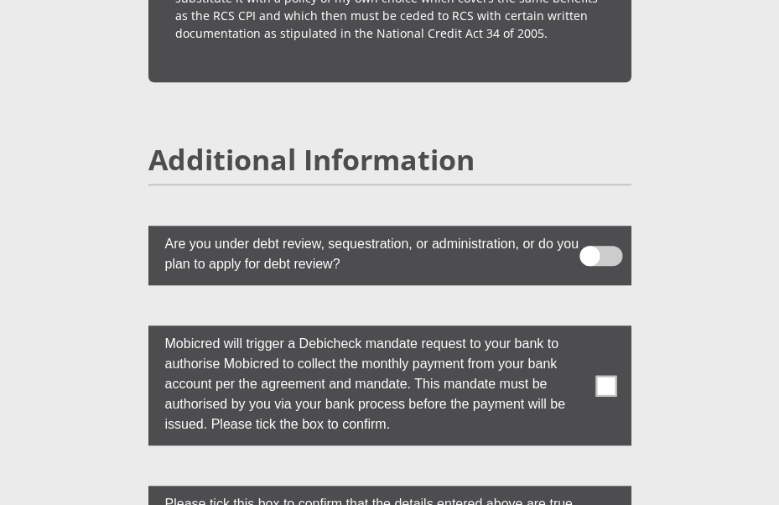
scroll to position [5021, 0]
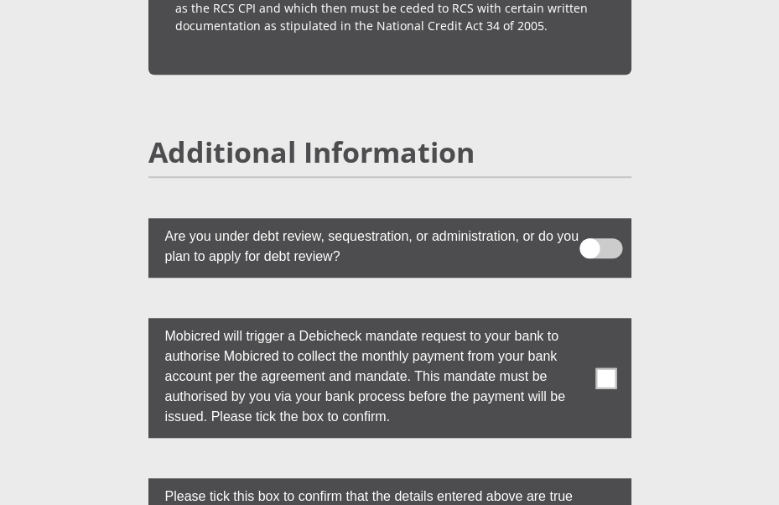
click at [603, 367] on span at bounding box center [605, 377] width 21 height 21
click at [590, 322] on input "checkbox" at bounding box center [590, 322] width 0 height 0
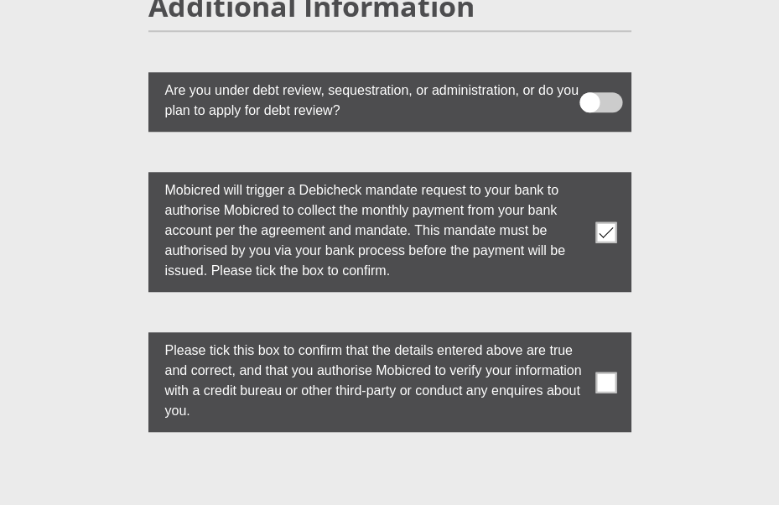
scroll to position [5176, 0]
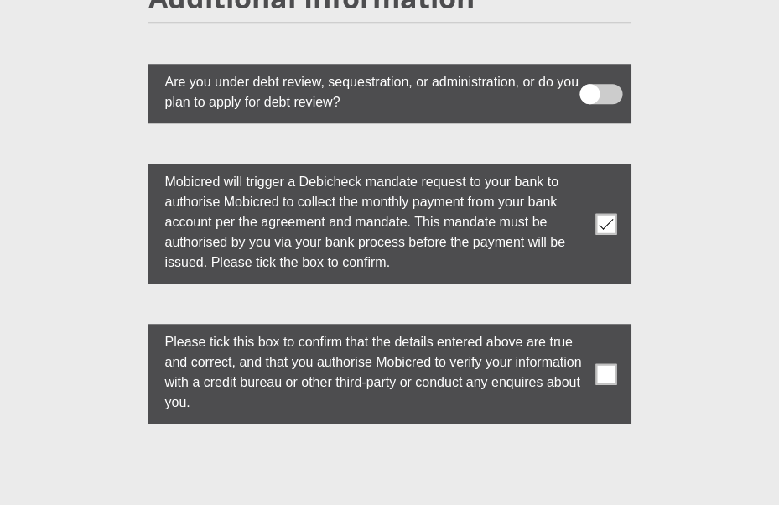
click at [603, 363] on span at bounding box center [605, 373] width 21 height 21
click at [590, 328] on input "checkbox" at bounding box center [590, 328] width 0 height 0
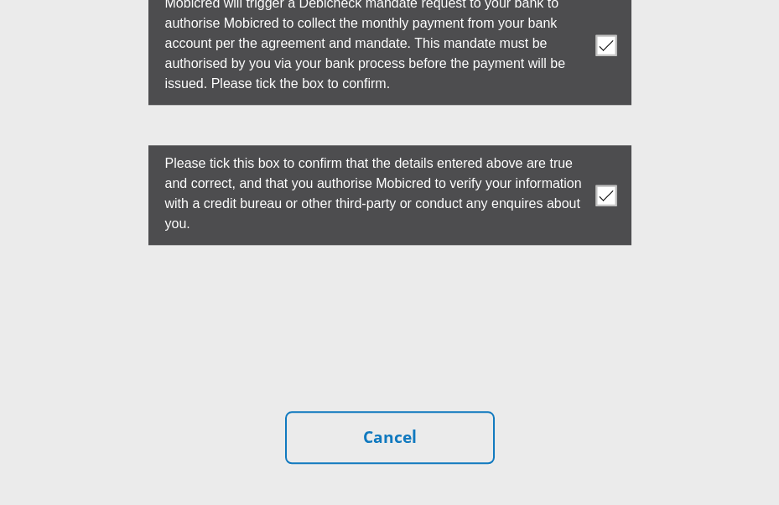
scroll to position [5370, 0]
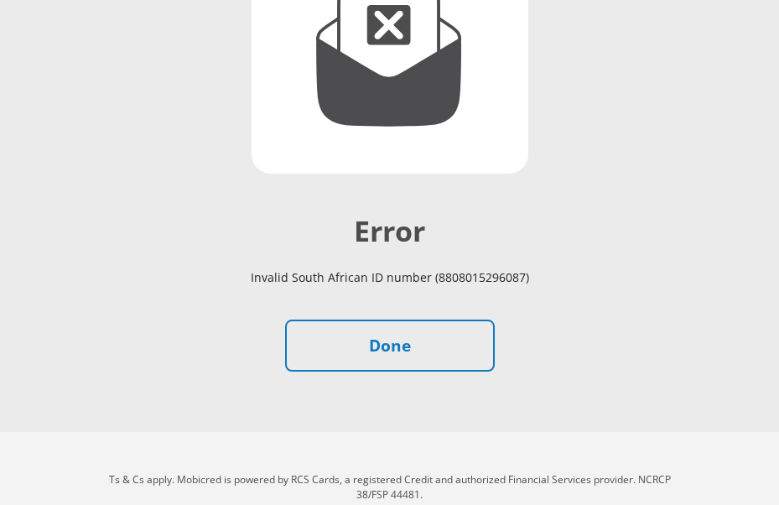
scroll to position [342, 0]
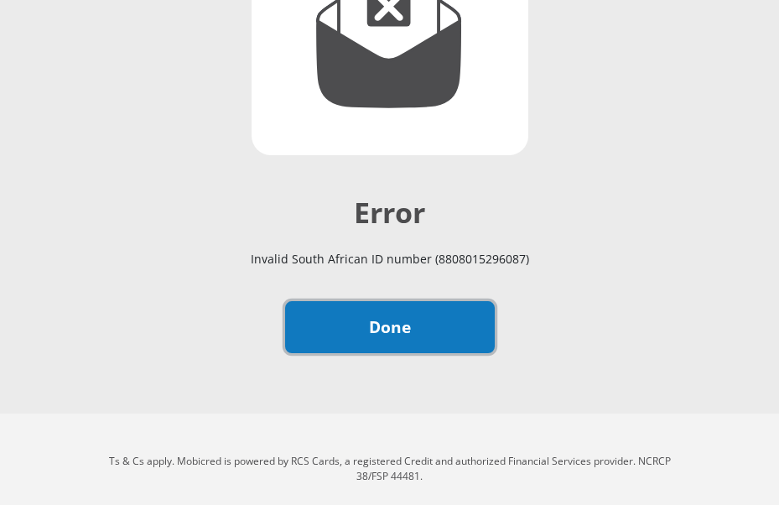
click at [436, 341] on link "Done" at bounding box center [390, 327] width 210 height 53
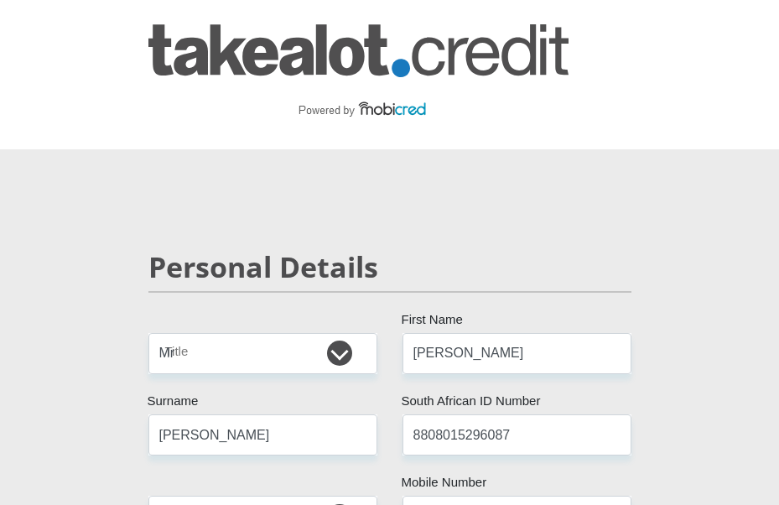
select select "Mr"
select select "ZAF"
select select "afr"
select select "ZAF"
select select "2"
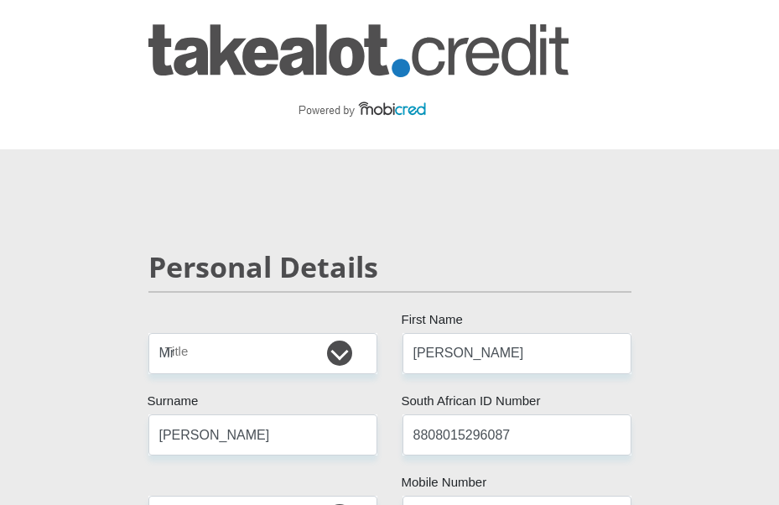
select select "Western Cape"
select select "5"
select select "parents"
select select "1"
select select "62"
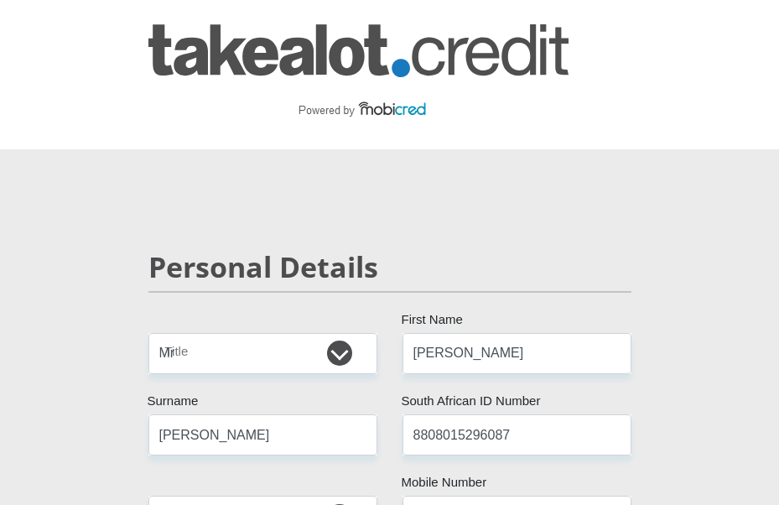
select select "Service Industry"
select select "24"
select select "25"
select select "SAV"
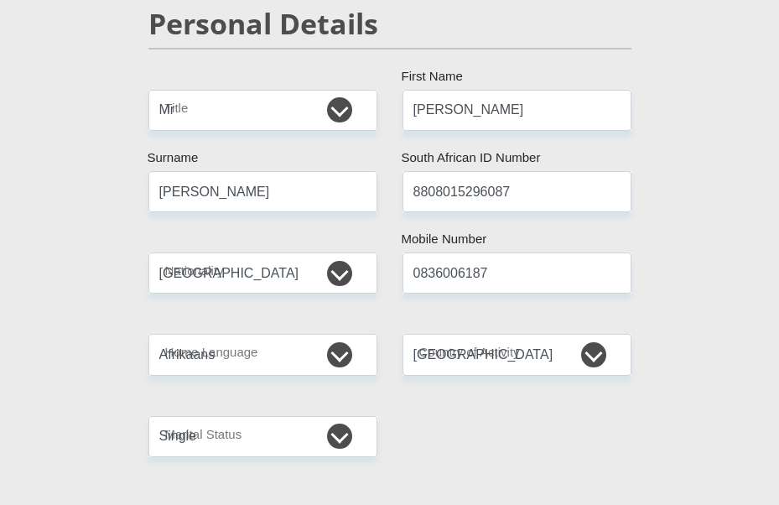
scroll to position [227, 0]
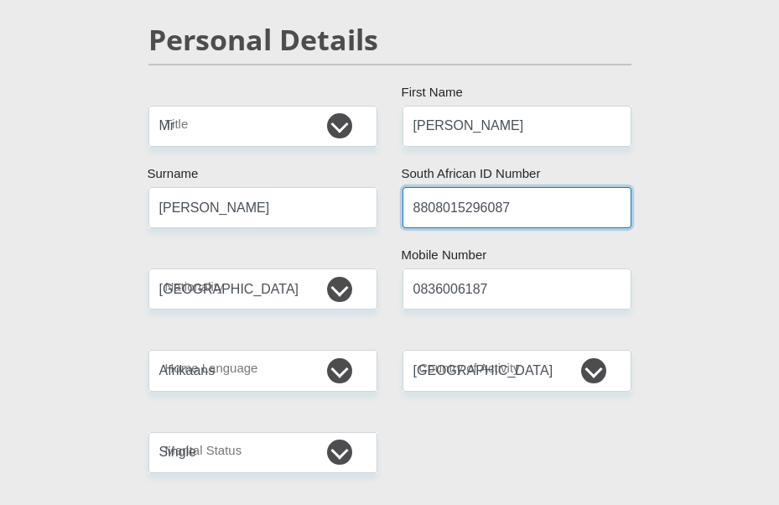
click at [487, 204] on input "8808015296087" at bounding box center [516, 207] width 229 height 41
click at [512, 208] on input "8808015296087" at bounding box center [516, 207] width 229 height 41
type input "8808015206087"
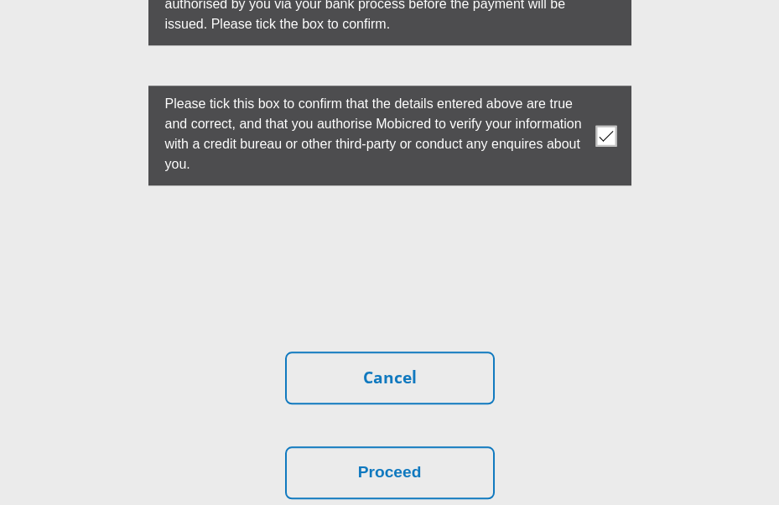
scroll to position [5423, 0]
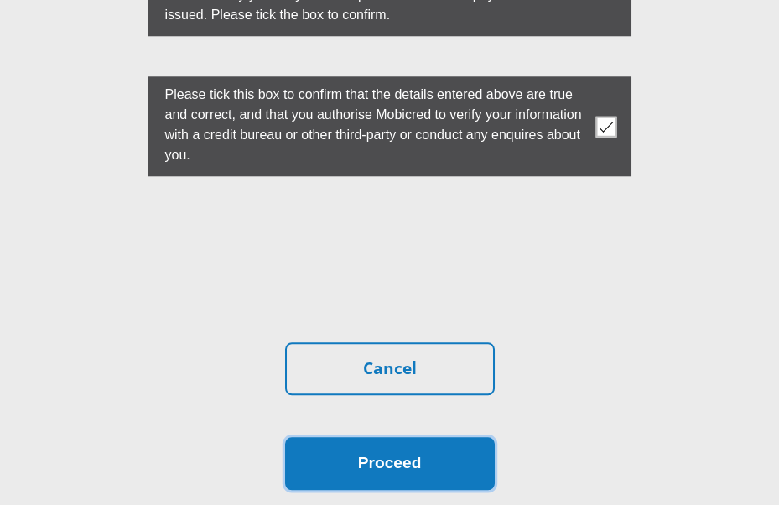
click at [386, 437] on button "Proceed" at bounding box center [390, 463] width 210 height 53
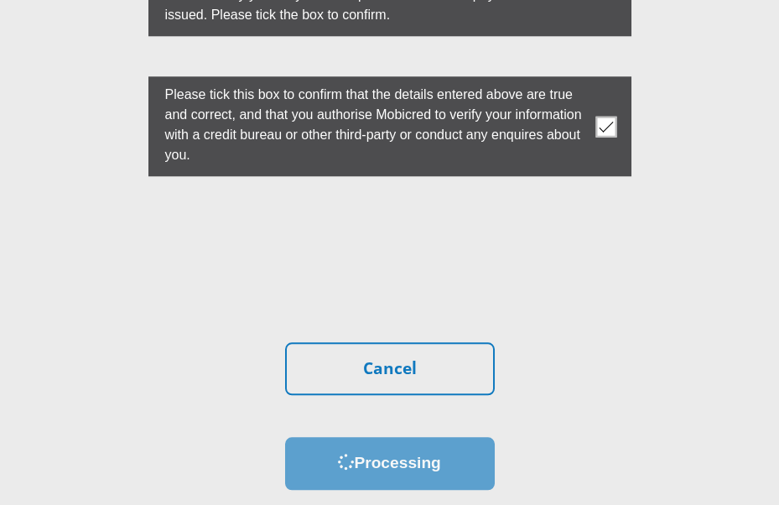
scroll to position [0, 0]
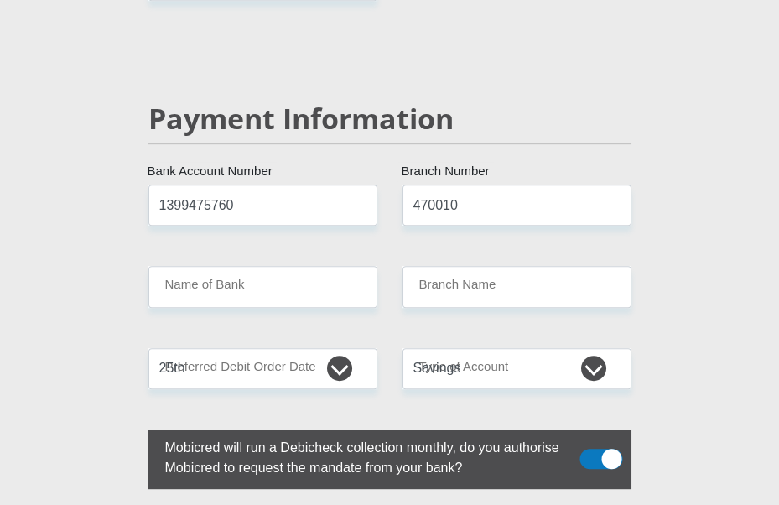
scroll to position [3646, 0]
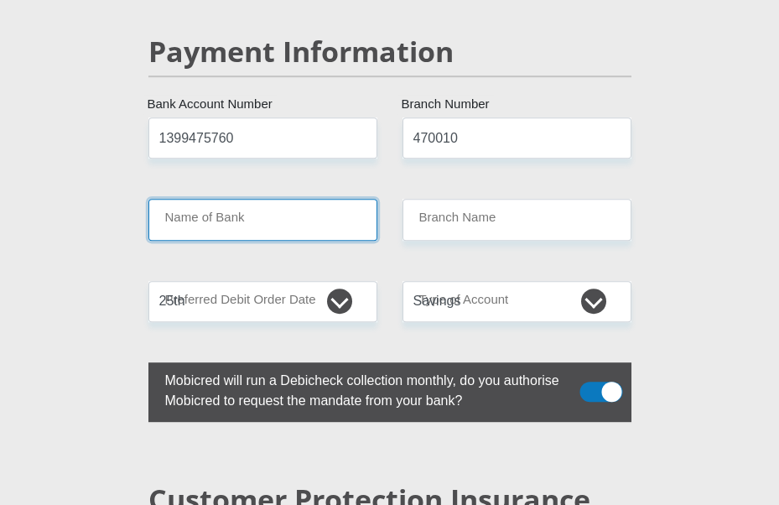
click at [185, 199] on input "Name of Bank" at bounding box center [262, 219] width 229 height 41
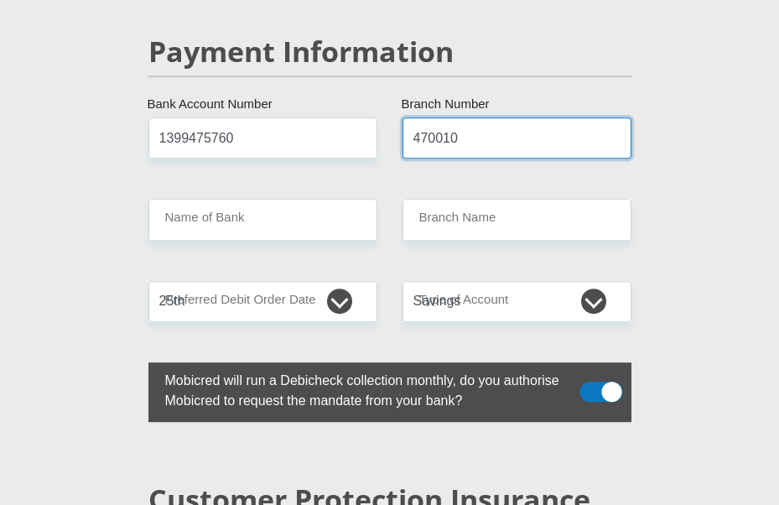
click at [517, 117] on input "470010" at bounding box center [516, 137] width 229 height 41
type input "CAPITEC BANK LIMITED"
type input "CAPITEC BANK CPC"
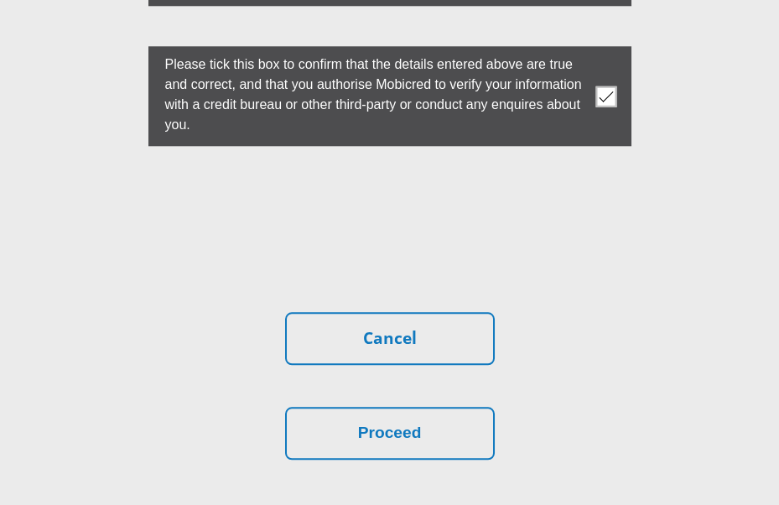
scroll to position [5619, 0]
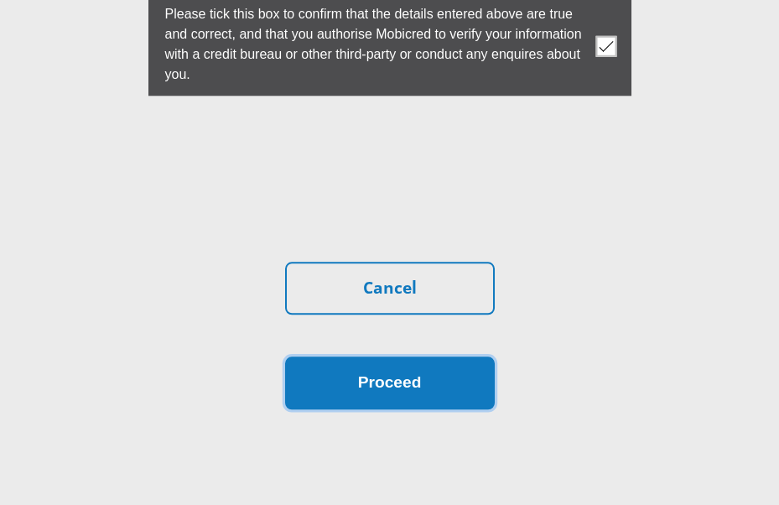
click at [357, 356] on button "Proceed" at bounding box center [390, 382] width 210 height 53
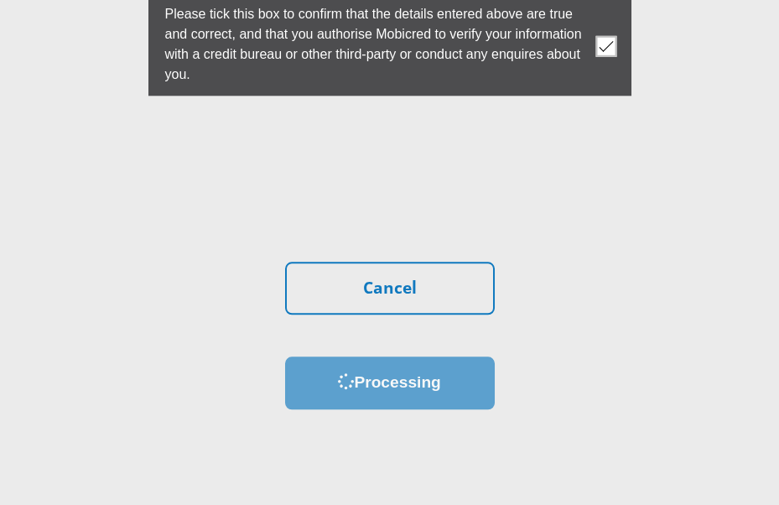
scroll to position [0, 0]
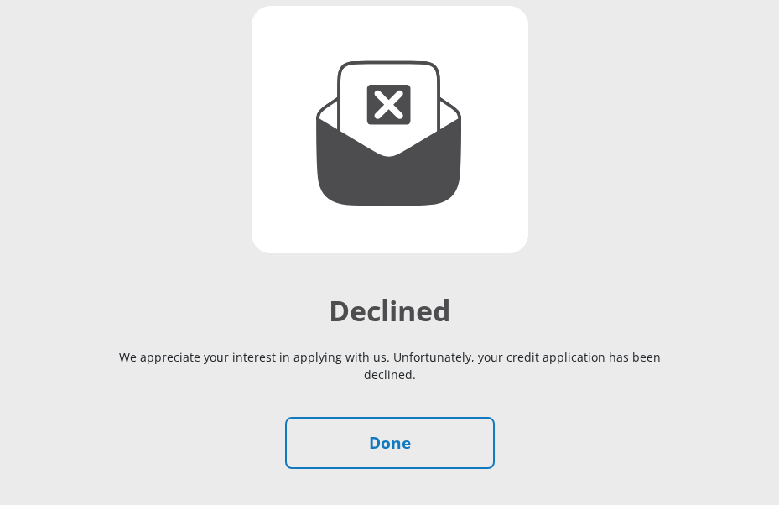
scroll to position [258, 0]
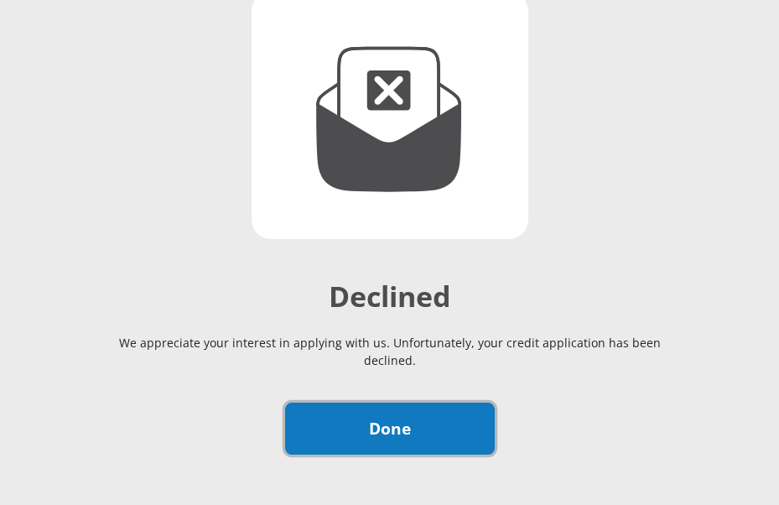
drag, startPoint x: 441, startPoint y: 400, endPoint x: 440, endPoint y: 390, distance: 10.1
click at [440, 402] on link "Done" at bounding box center [390, 428] width 210 height 53
